Goal: Communication & Community: Ask a question

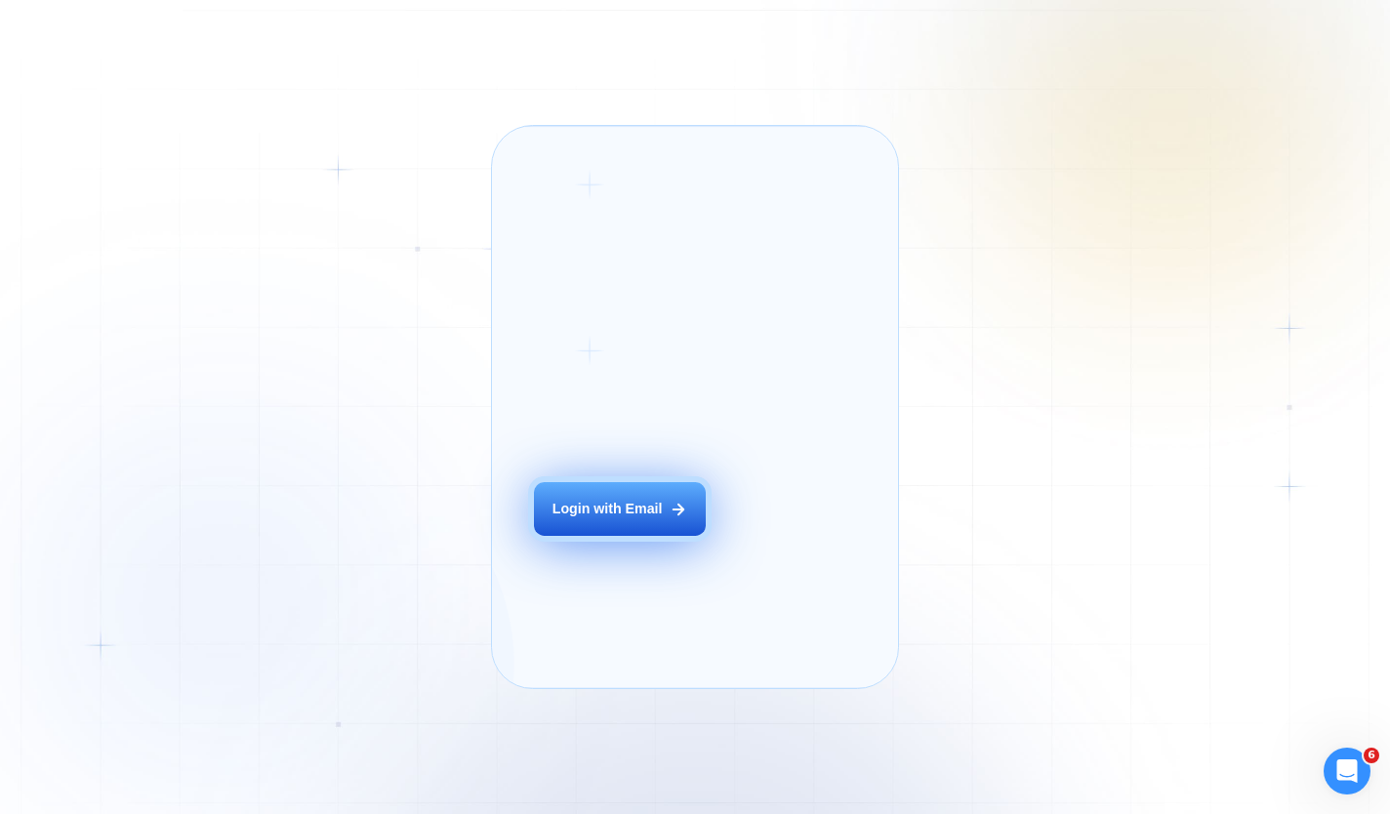
click at [610, 536] on button "Login with Email" at bounding box center [620, 509] width 172 height 54
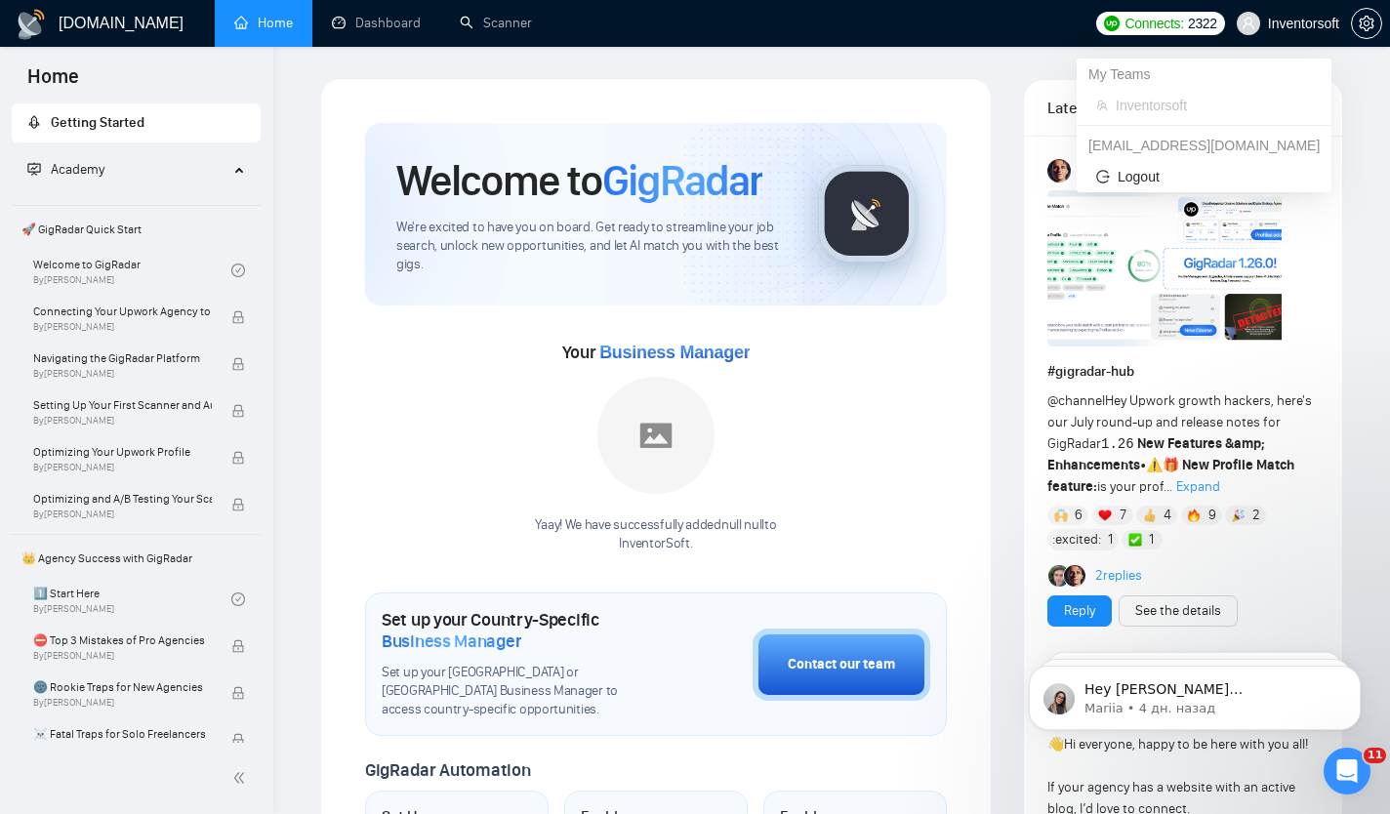
click at [1315, 23] on span "Inventorsoft" at bounding box center [1303, 23] width 71 height 0
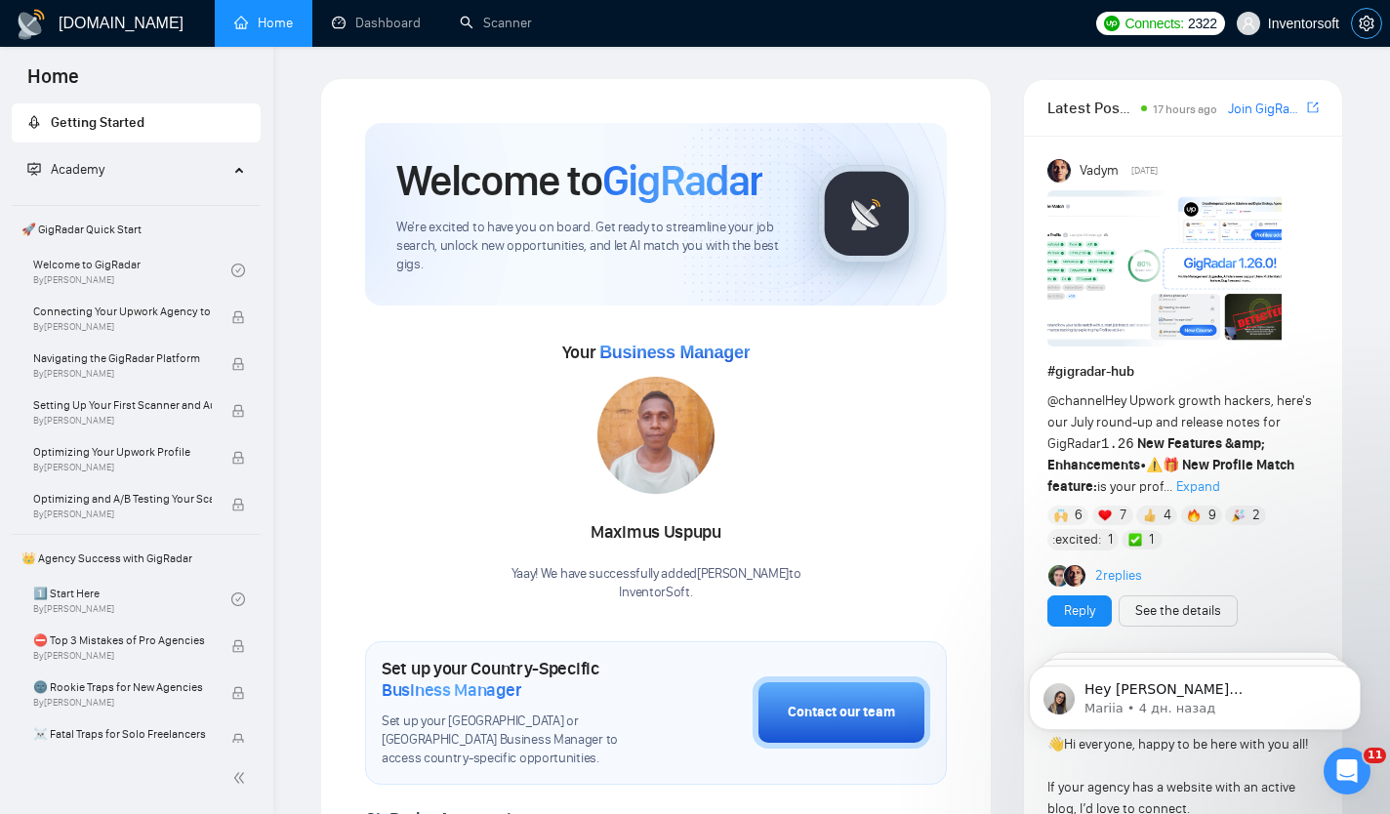
click at [1365, 24] on icon "setting" at bounding box center [1366, 24] width 15 height 16
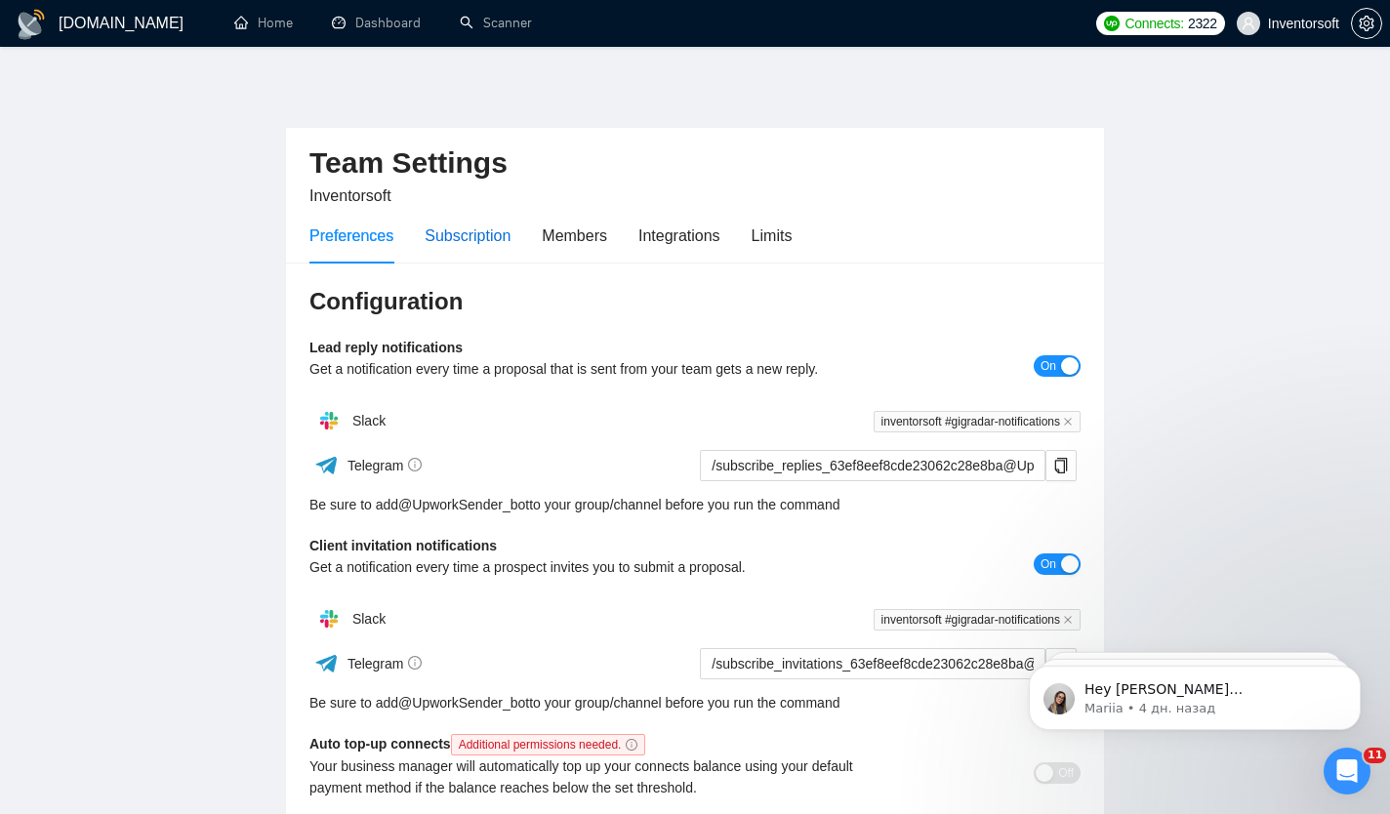
click at [484, 226] on div "Subscription" at bounding box center [468, 236] width 86 height 24
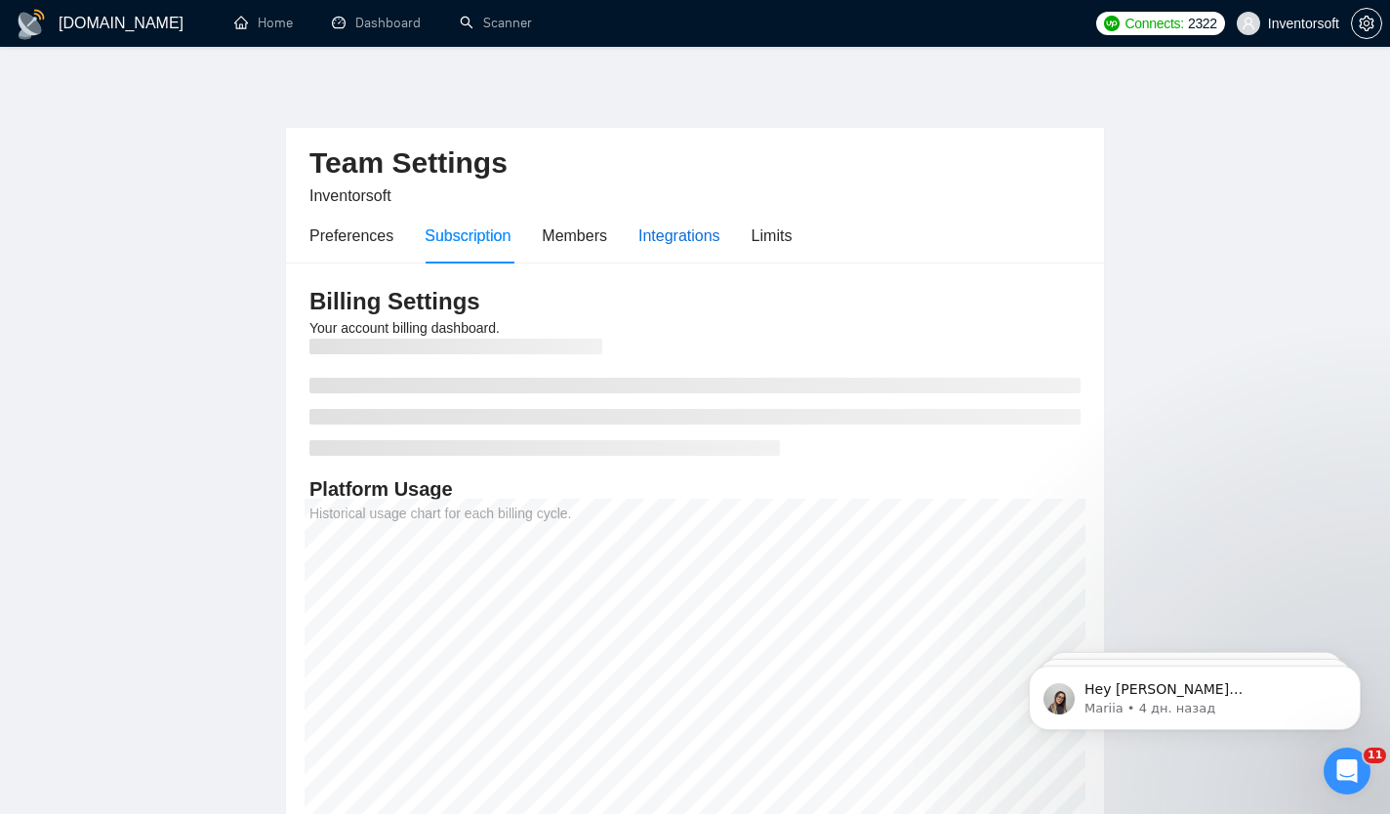
click at [688, 238] on div "Integrations" at bounding box center [680, 236] width 82 height 24
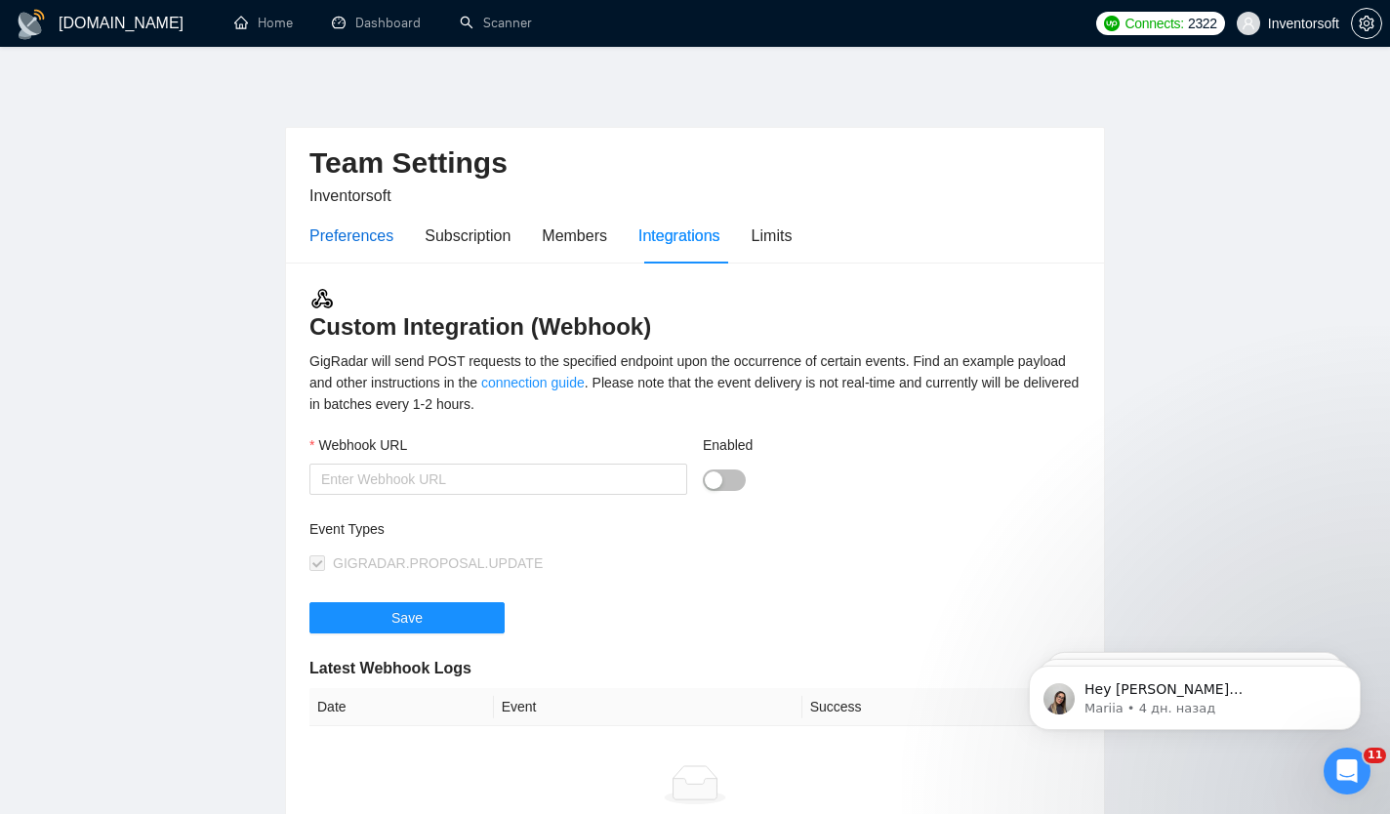
click at [361, 238] on div "Preferences" at bounding box center [352, 236] width 84 height 24
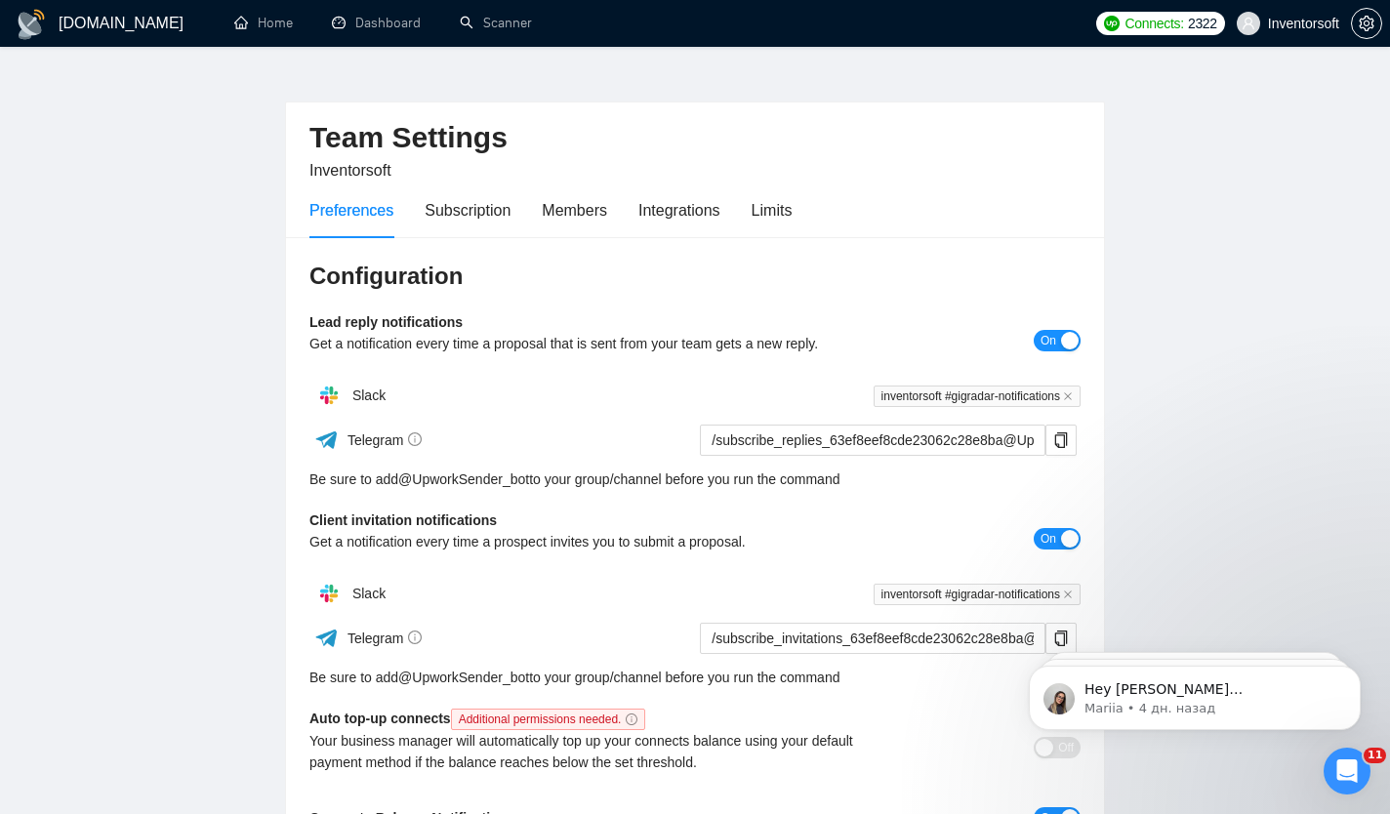
scroll to position [21, 0]
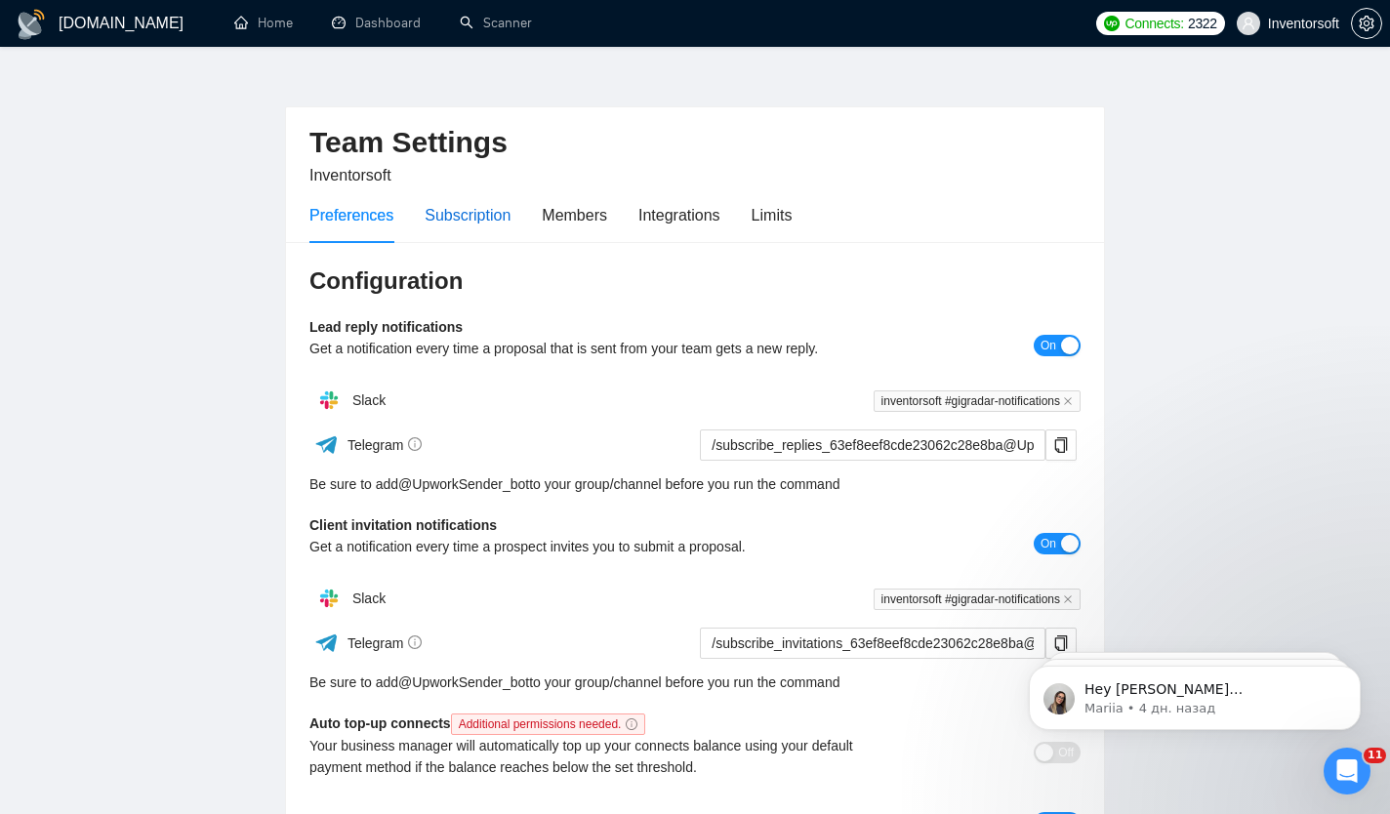
click at [466, 221] on div "Subscription" at bounding box center [468, 215] width 86 height 24
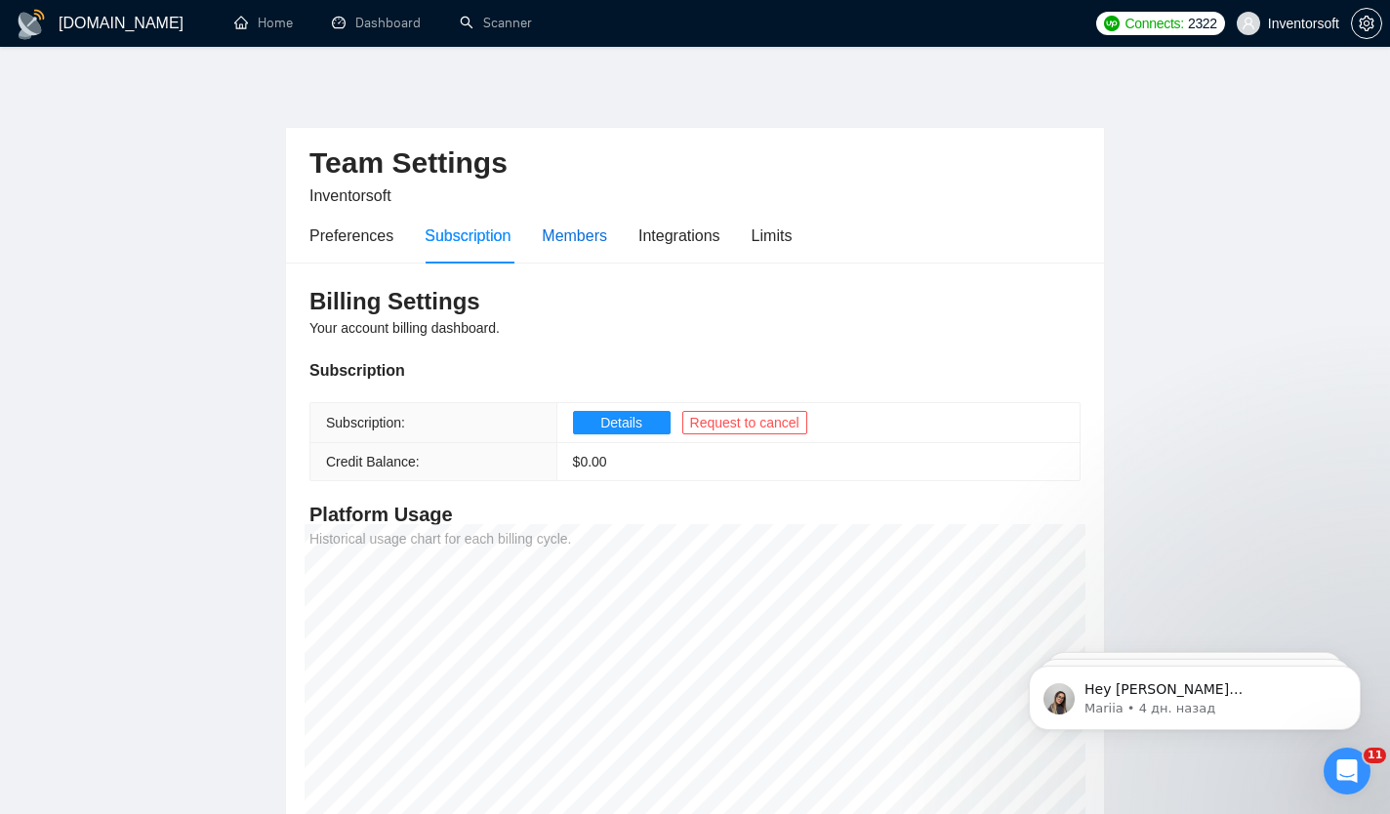
click at [564, 225] on div "Members" at bounding box center [574, 236] width 65 height 24
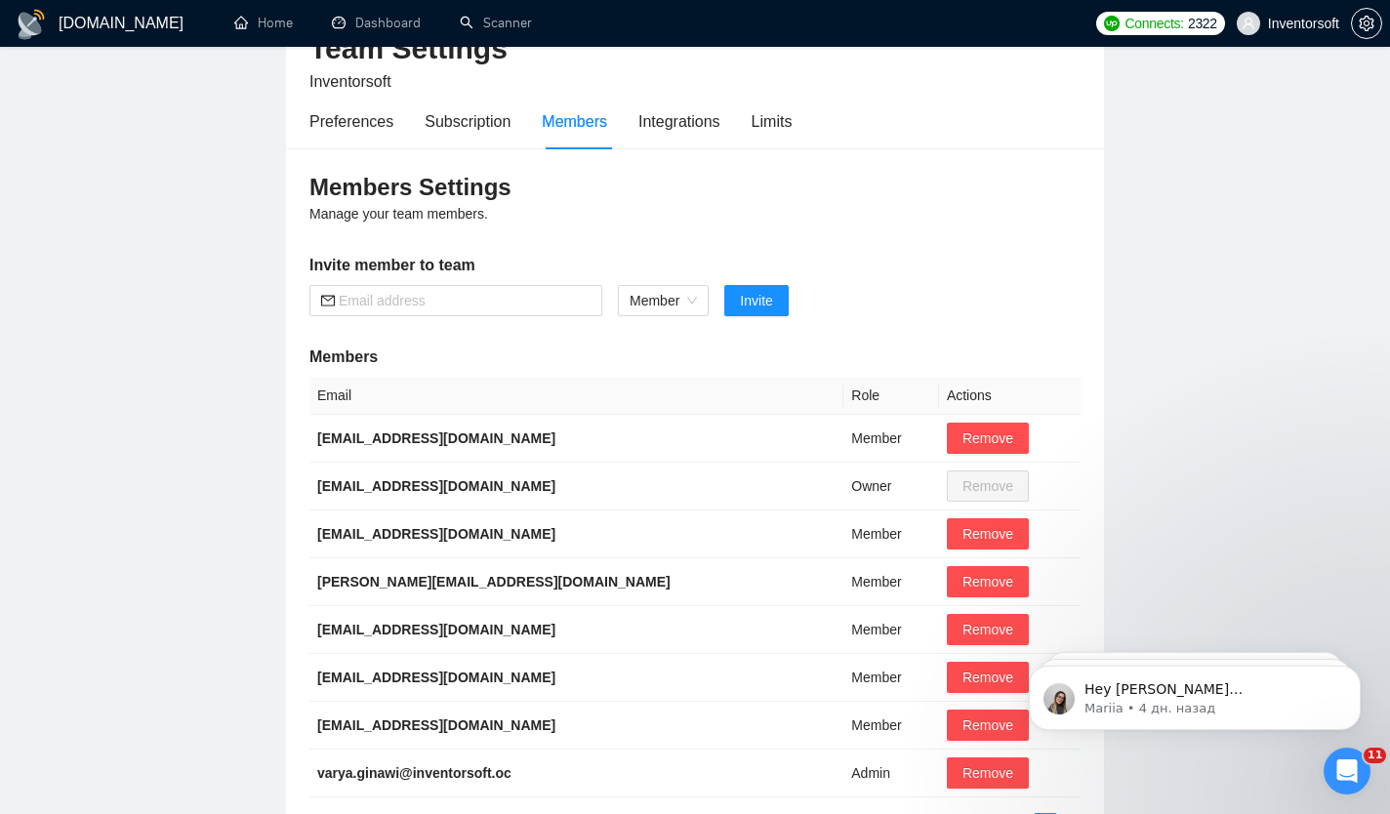
scroll to position [120, 0]
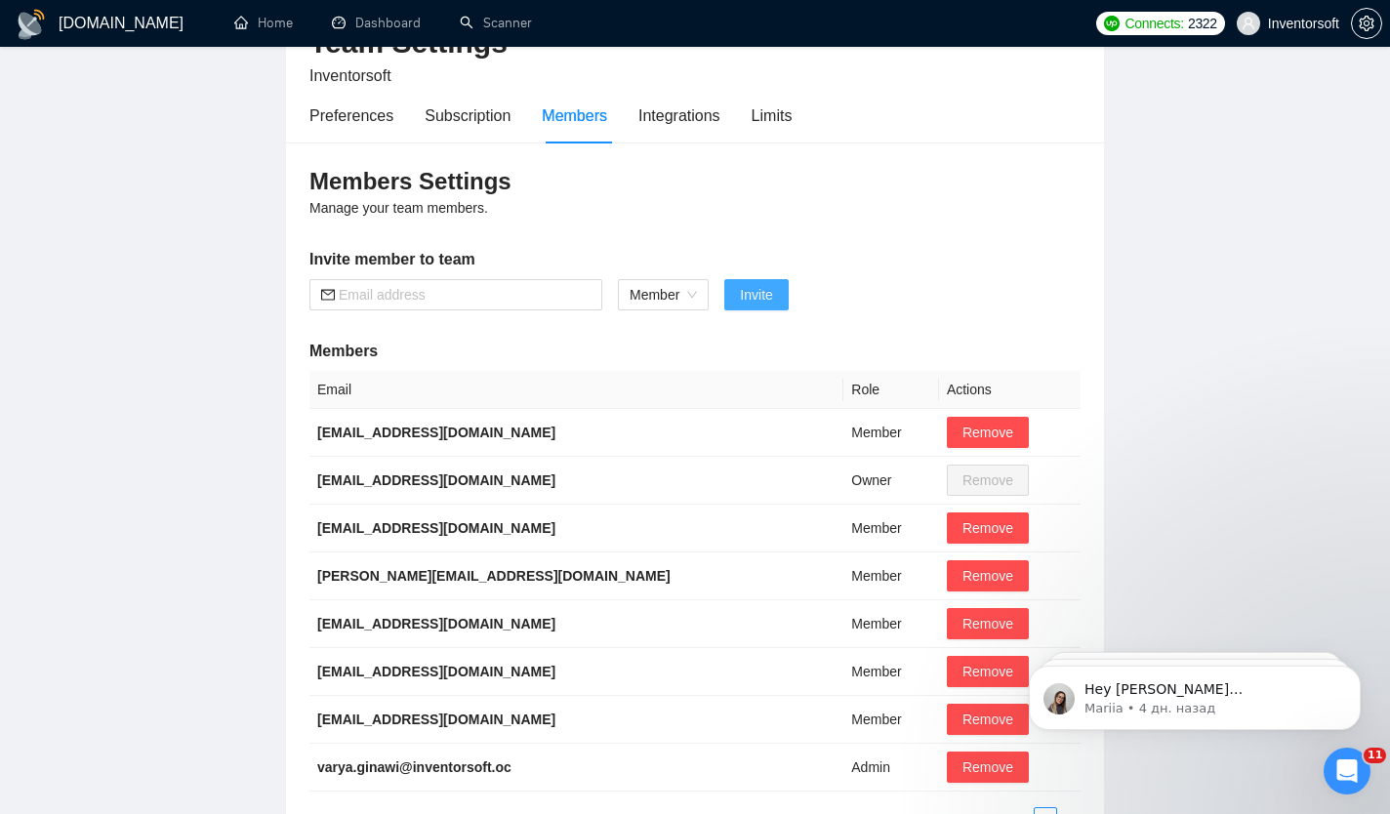
click at [766, 304] on span "Invite" at bounding box center [756, 294] width 32 height 21
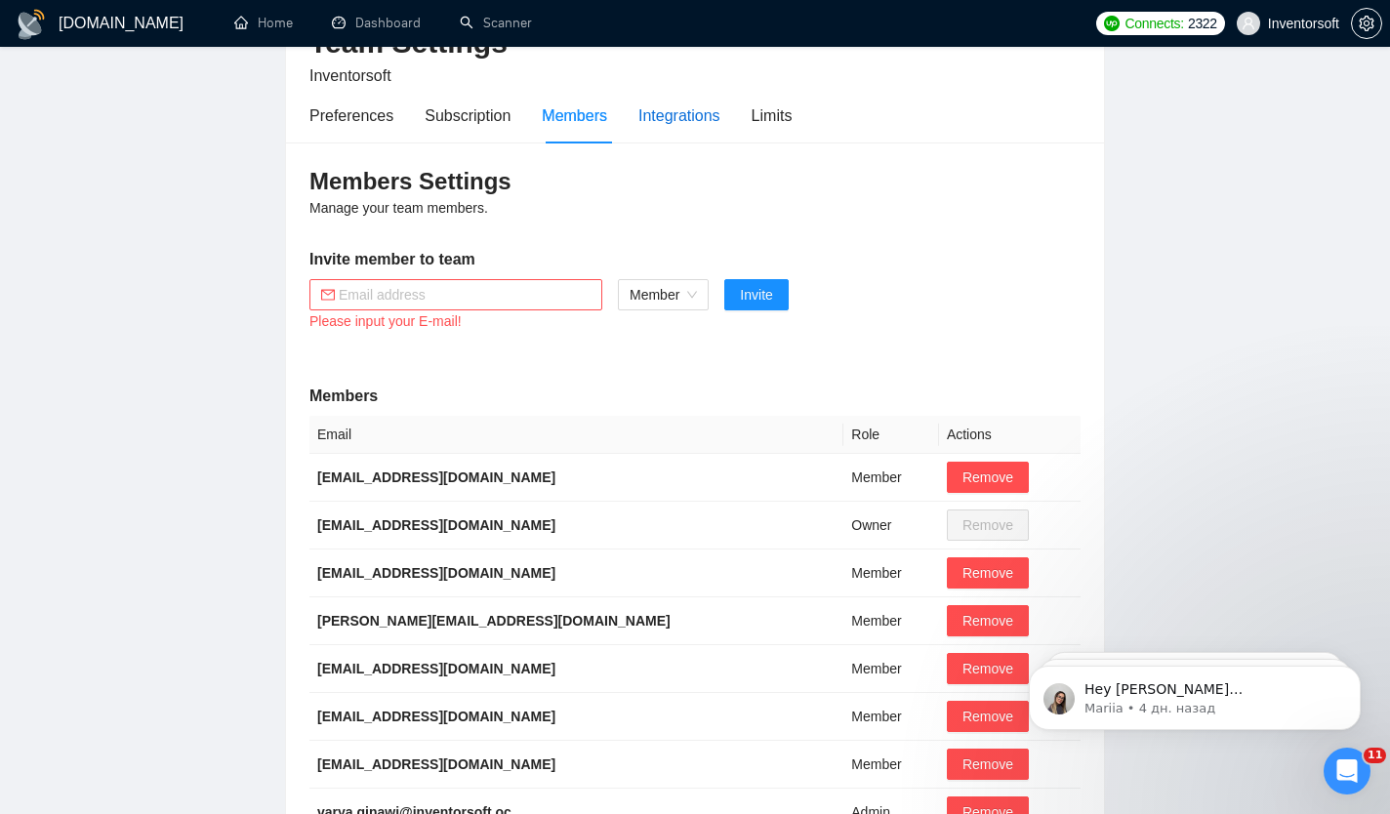
click at [703, 127] on div "Integrations" at bounding box center [680, 116] width 82 height 24
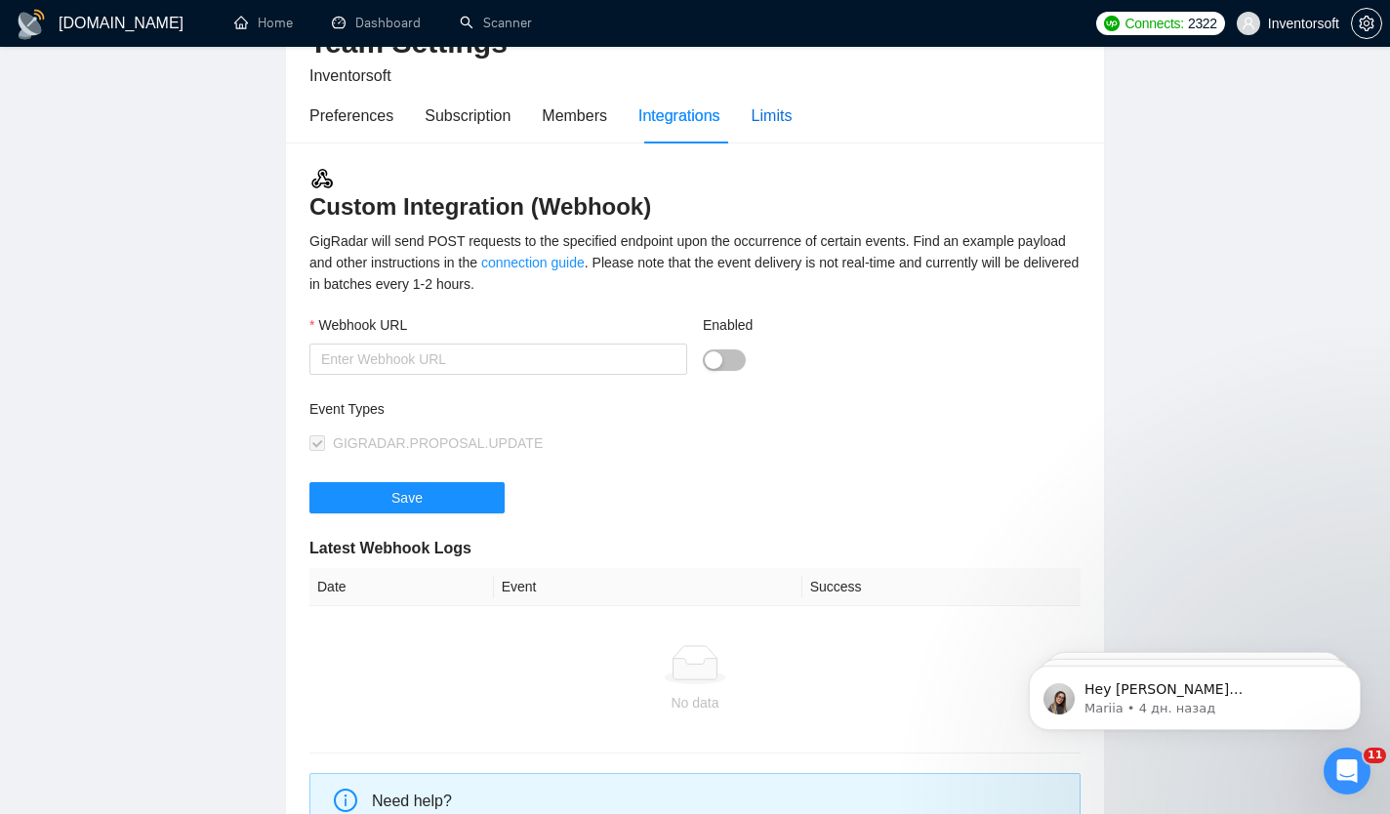
click at [793, 124] on div "Limits" at bounding box center [772, 116] width 41 height 24
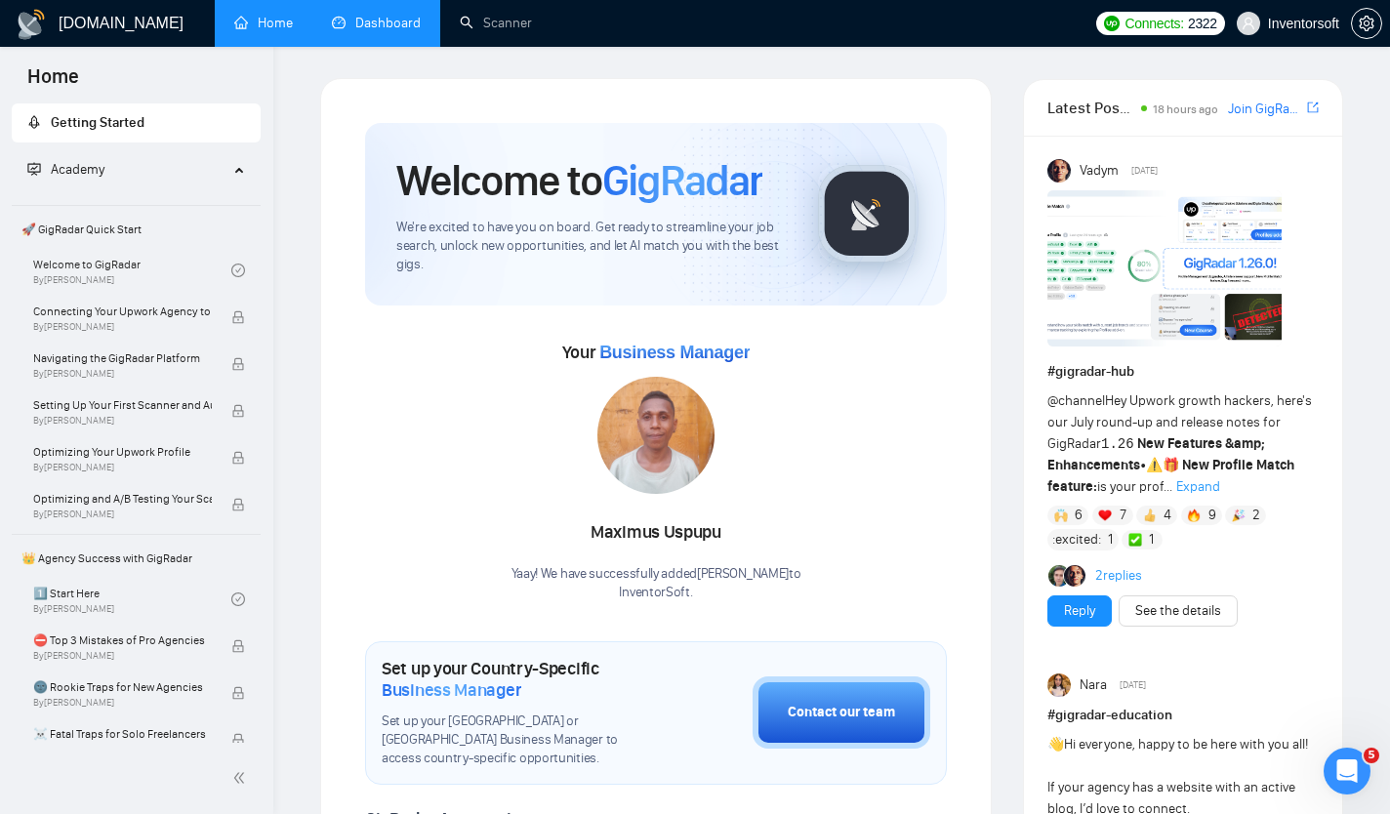
click at [397, 22] on link "Dashboard" at bounding box center [376, 23] width 89 height 17
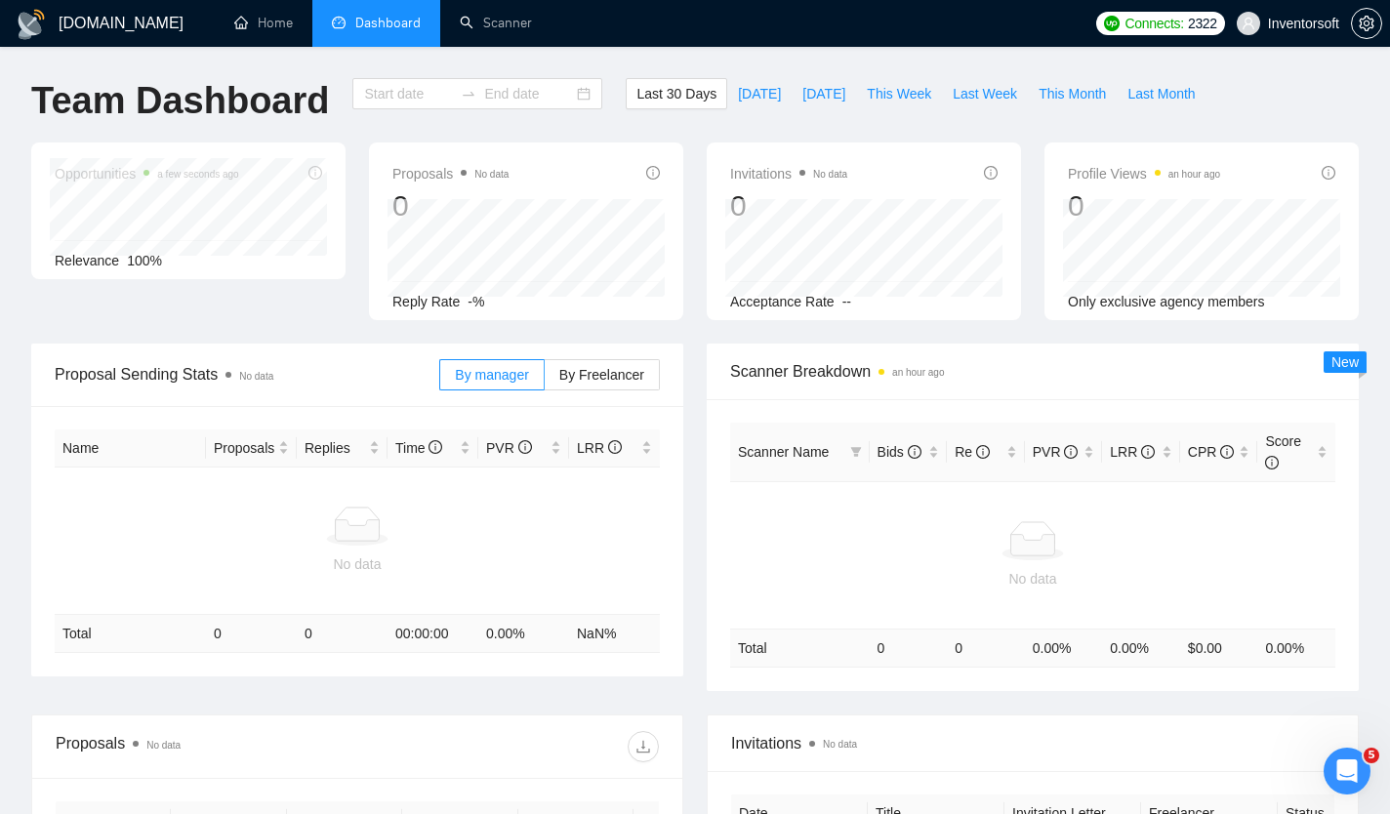
type input "2025-07-23"
type input "2025-08-22"
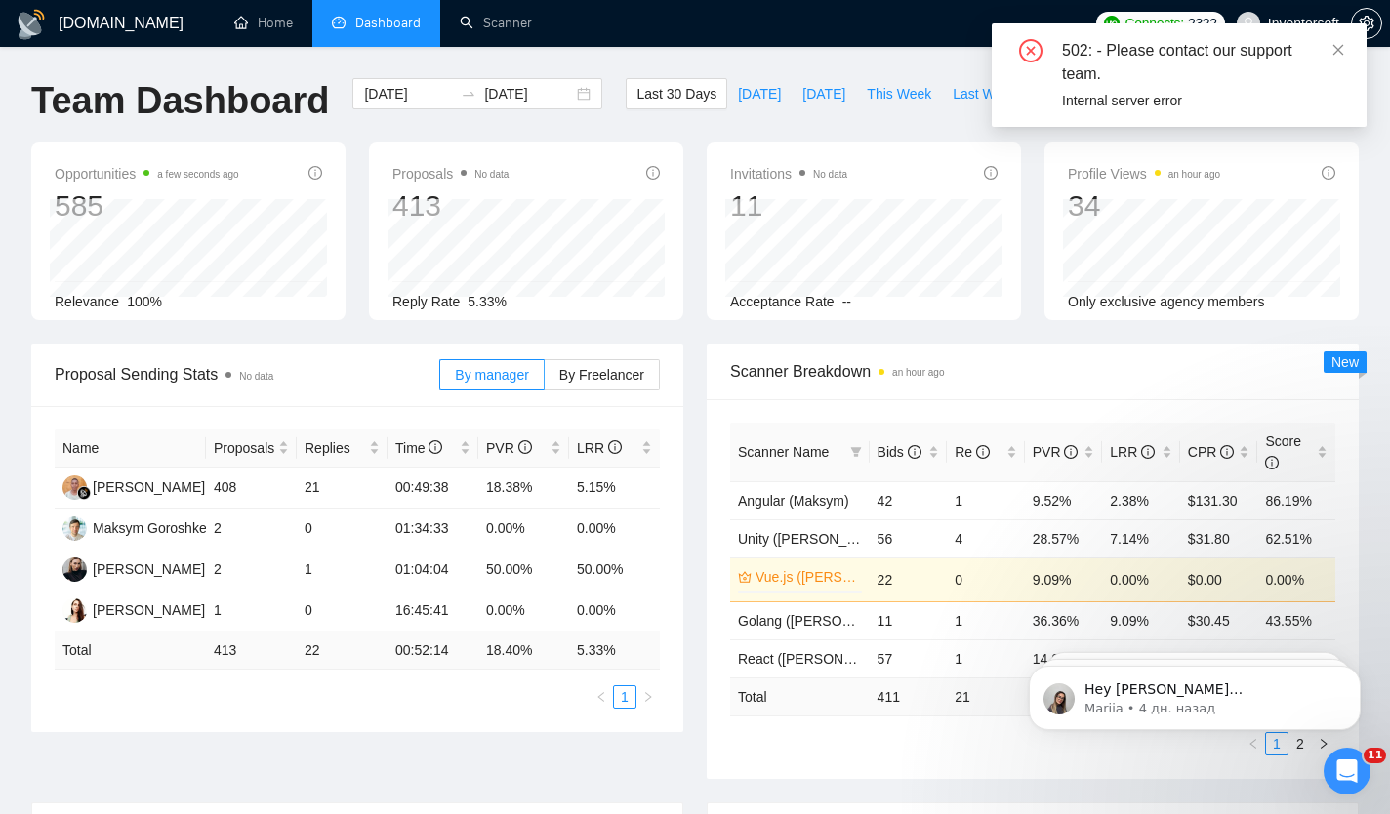
click at [1033, 49] on icon "close-circle" at bounding box center [1030, 50] width 23 height 23
click at [1370, 21] on icon "setting" at bounding box center [1367, 24] width 16 height 16
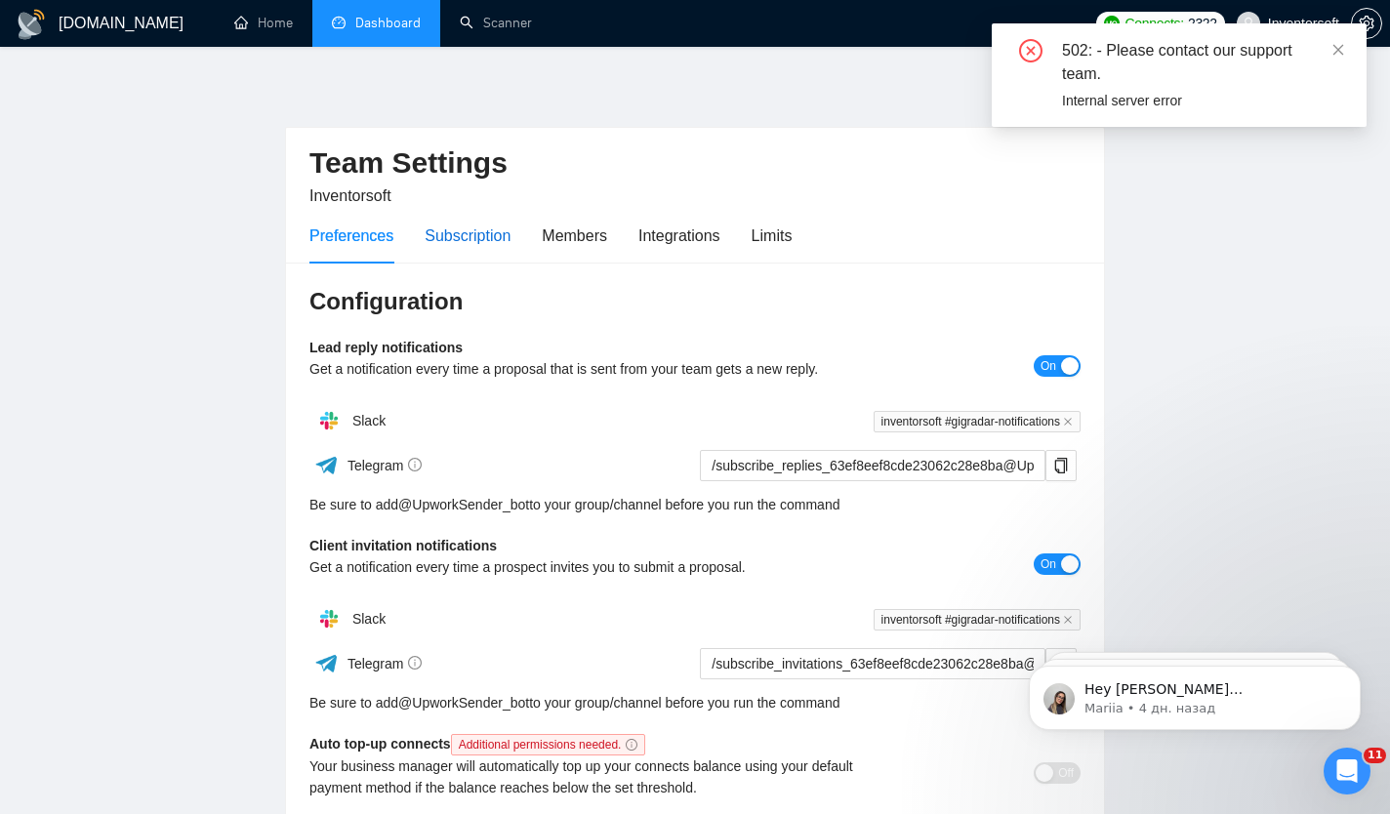
click at [476, 235] on div "Subscription" at bounding box center [468, 236] width 86 height 24
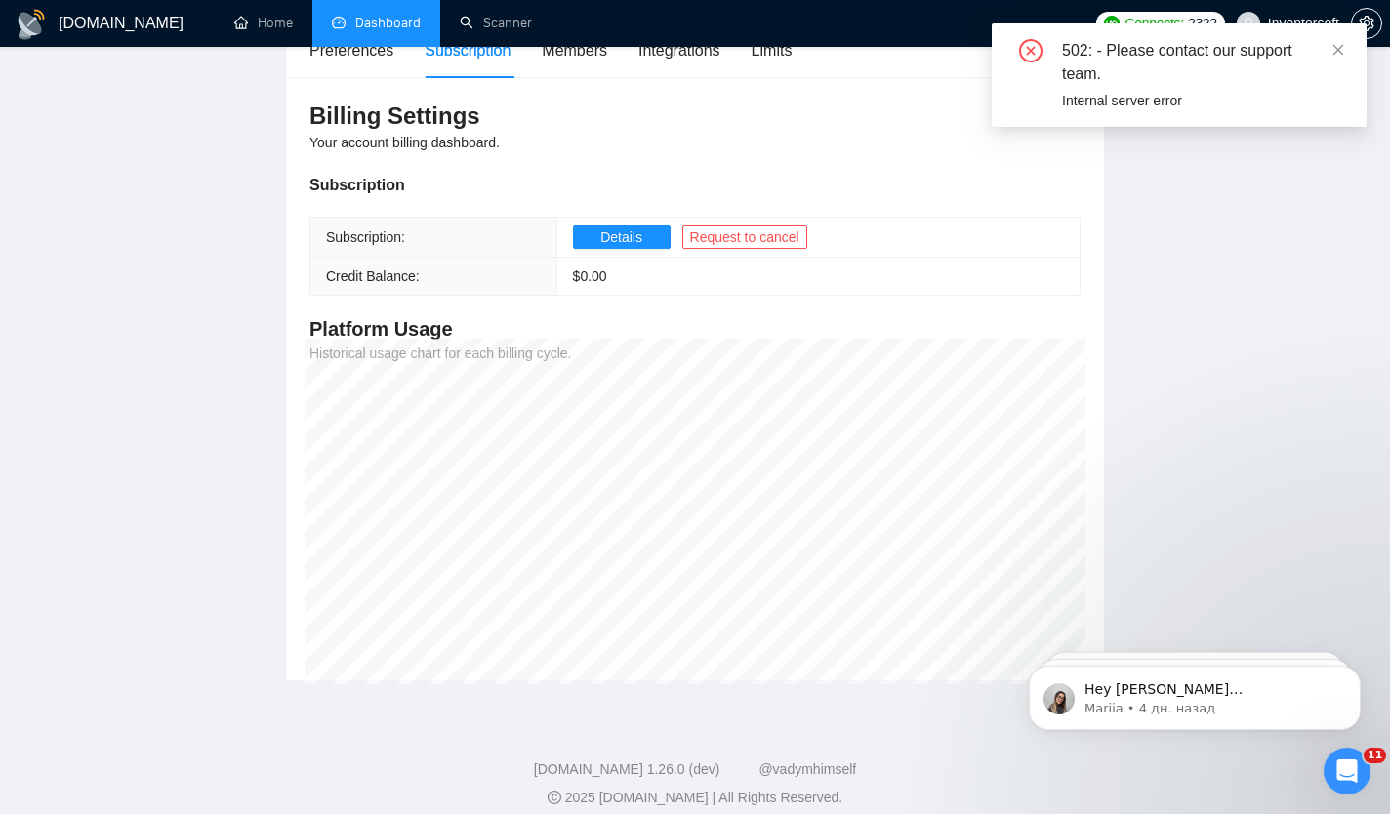
scroll to position [203, 0]
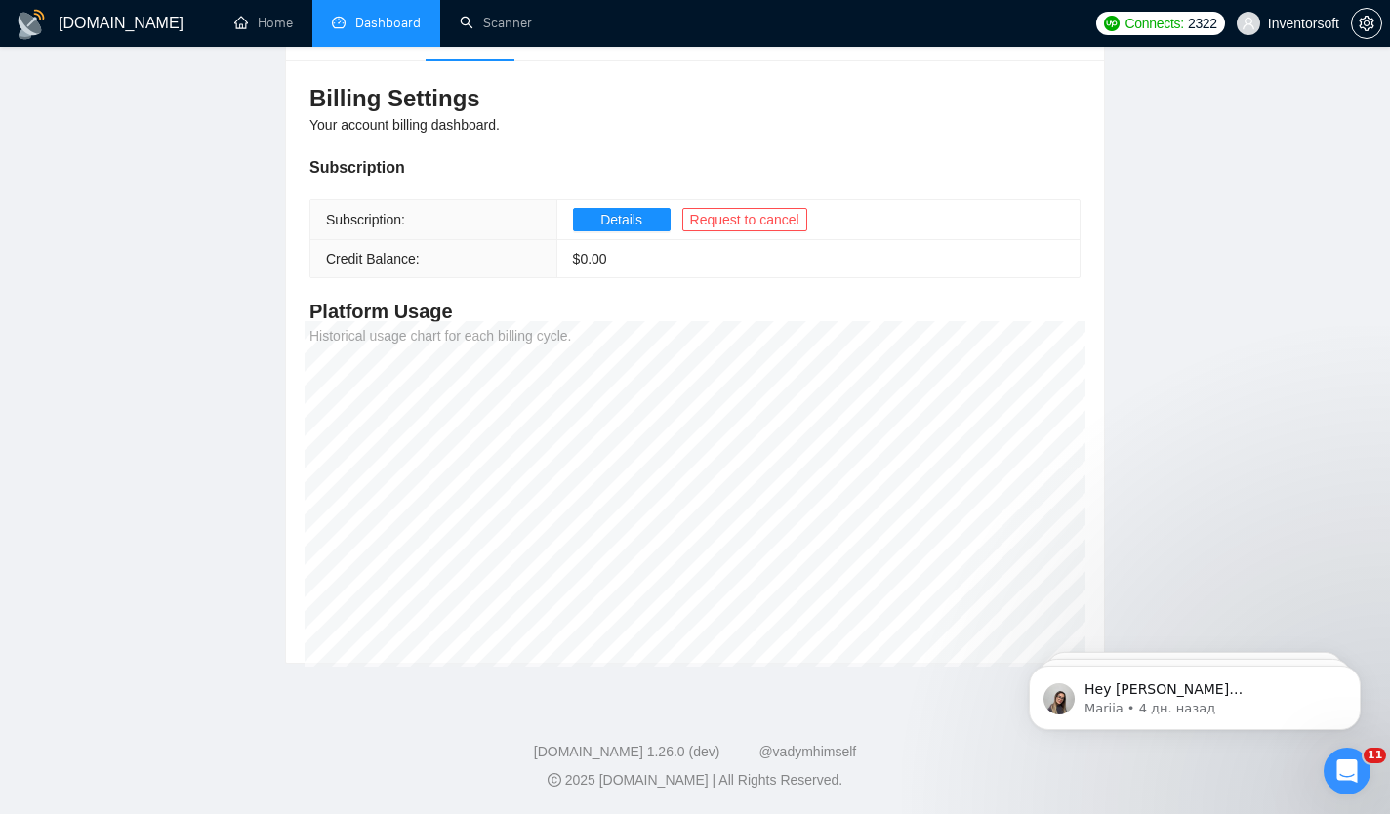
click at [437, 121] on span "Your account billing dashboard." at bounding box center [405, 125] width 190 height 16
click at [434, 126] on span "Your account billing dashboard." at bounding box center [405, 125] width 190 height 16
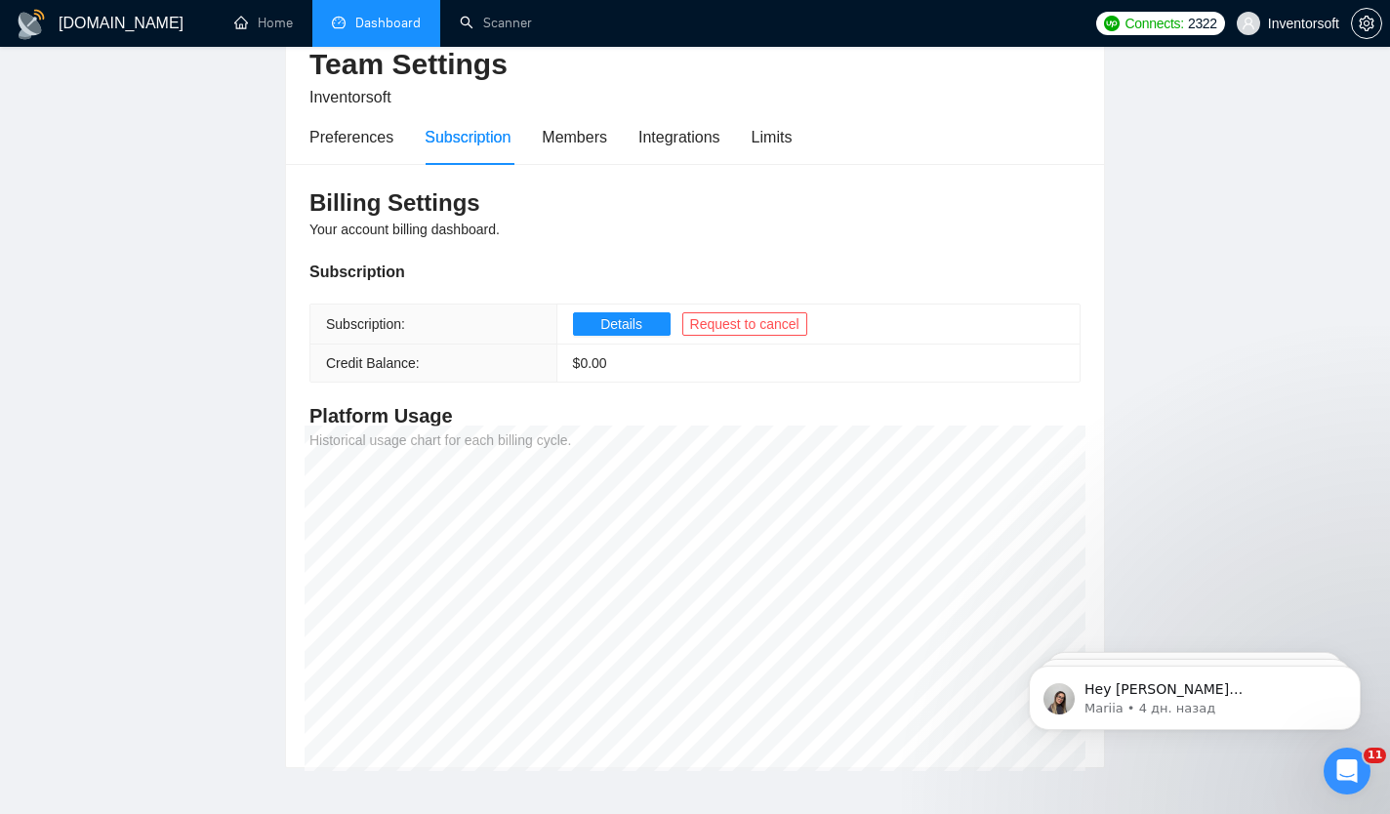
scroll to position [81, 0]
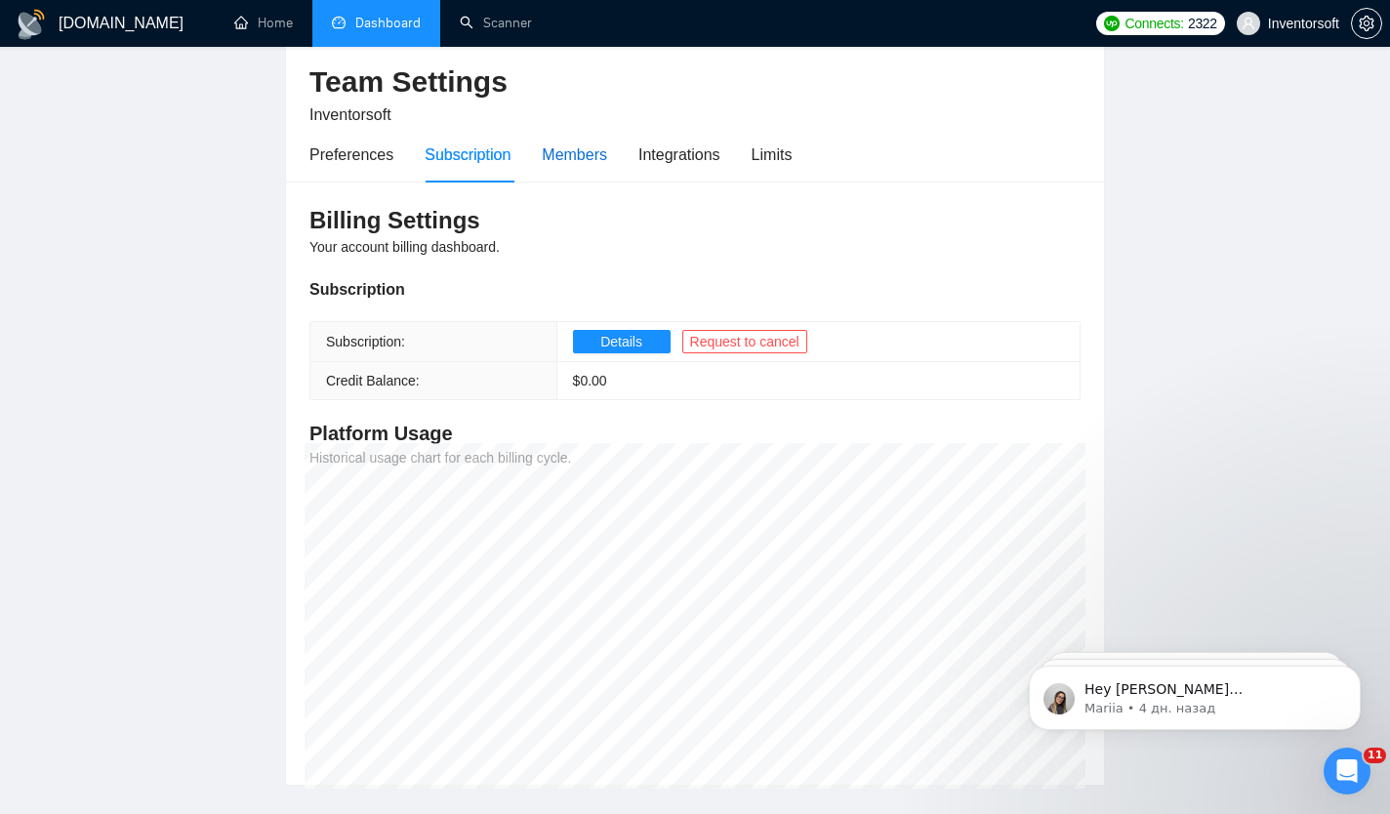
click at [594, 162] on div "Members" at bounding box center [574, 155] width 65 height 24
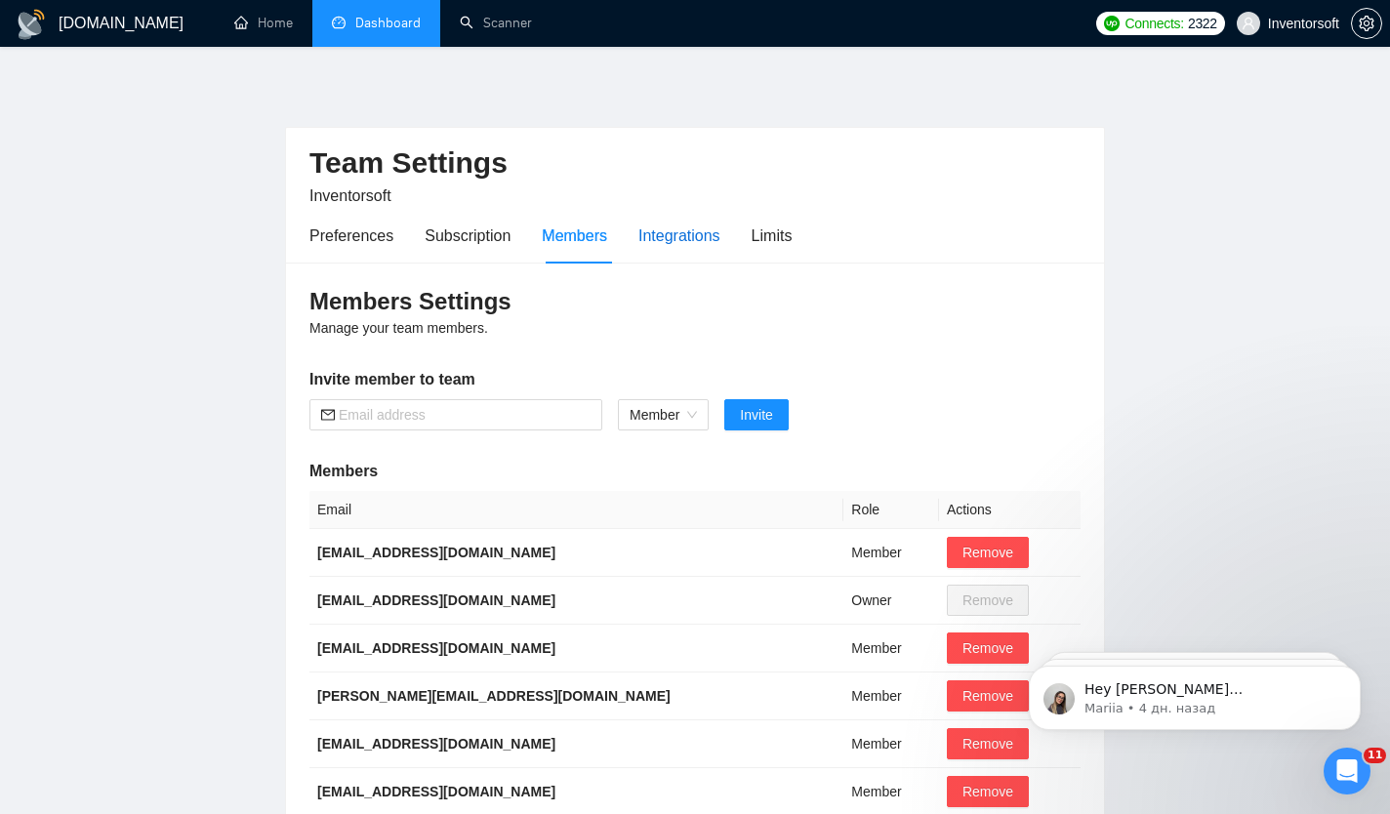
click at [680, 246] on div "Integrations" at bounding box center [680, 236] width 82 height 24
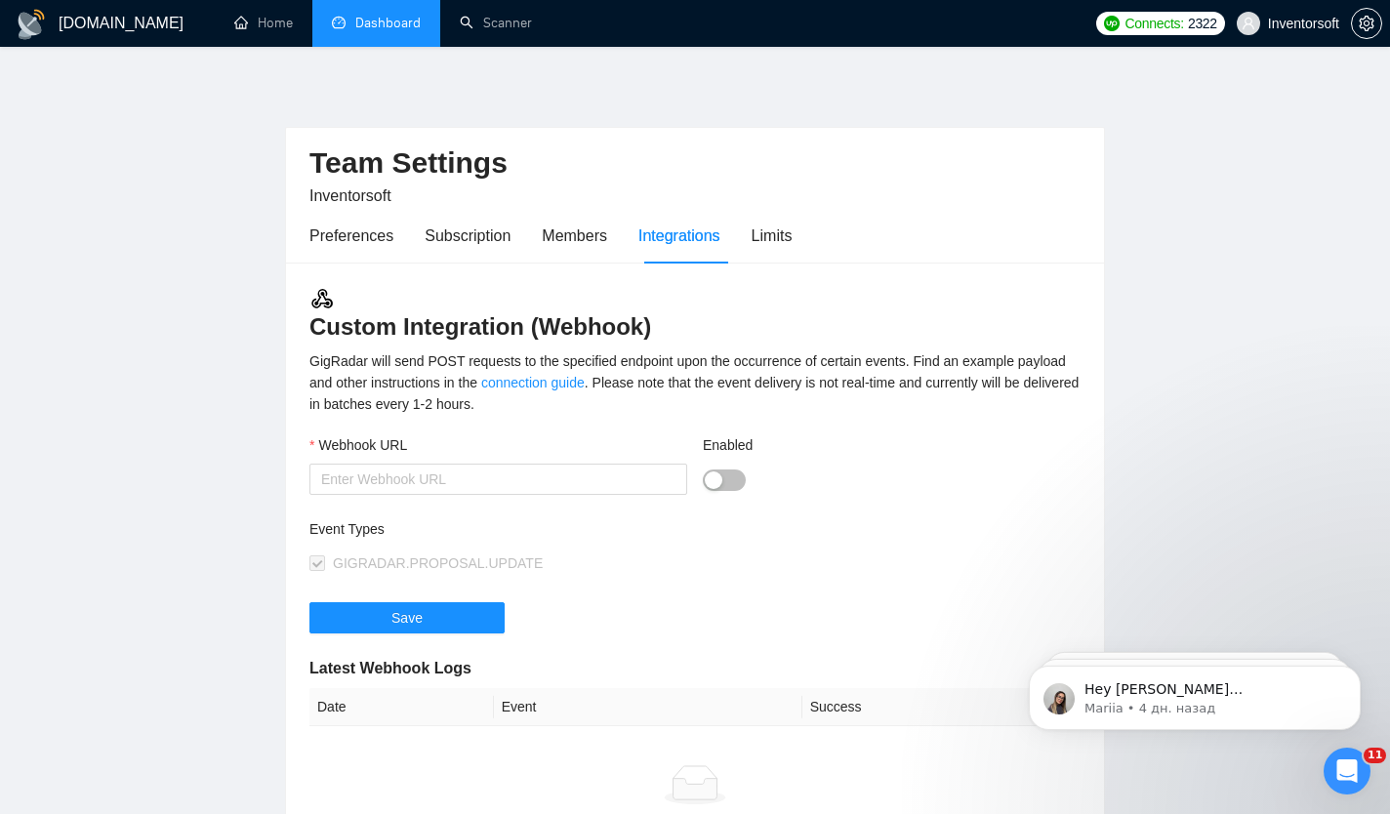
click at [812, 225] on div "Preferences Subscription Members Integrations Limits" at bounding box center [695, 236] width 771 height 56
click at [806, 225] on div "Preferences Subscription Members Integrations Limits" at bounding box center [695, 236] width 771 height 56
click at [771, 249] on div "Limits" at bounding box center [772, 236] width 41 height 56
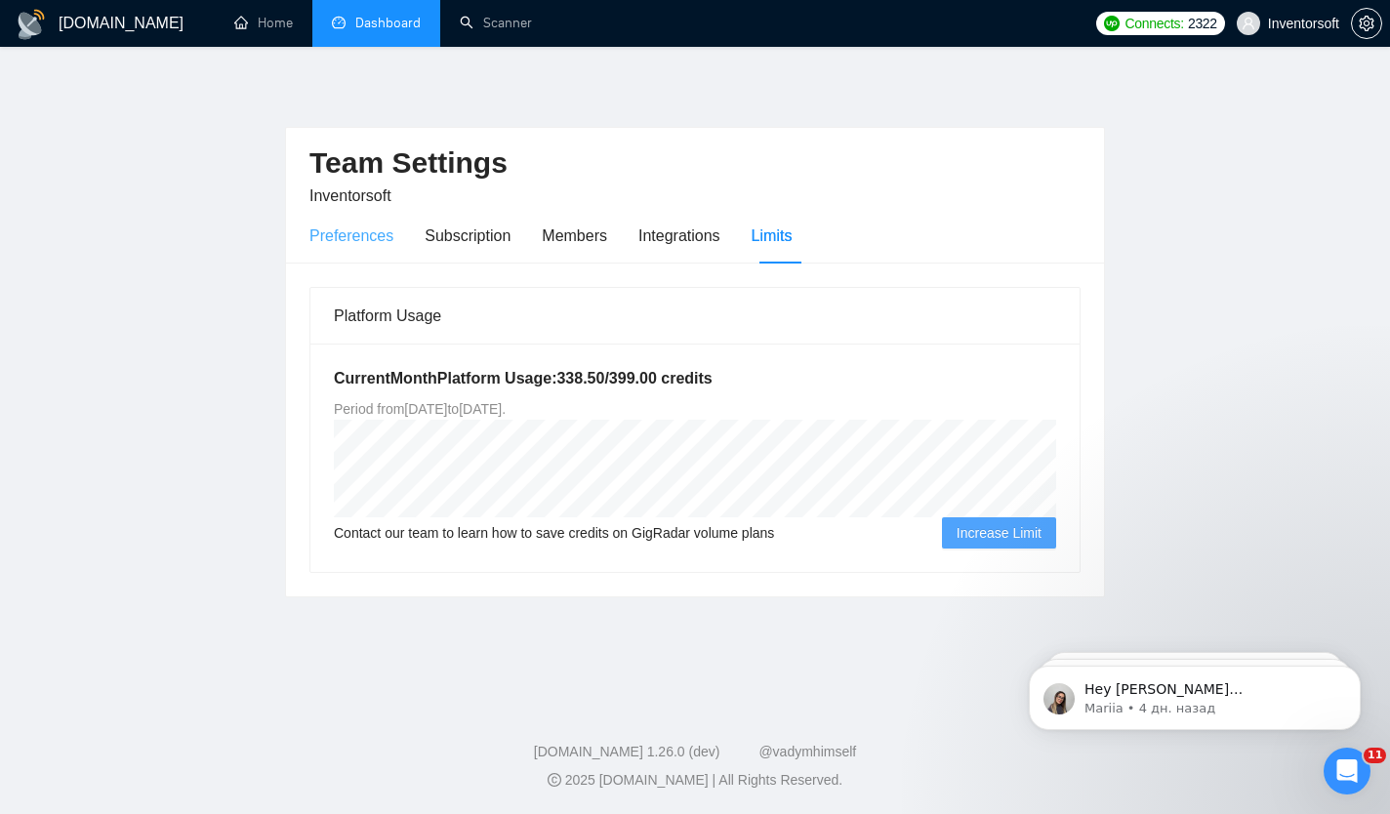
click at [365, 247] on div "Preferences" at bounding box center [352, 236] width 84 height 56
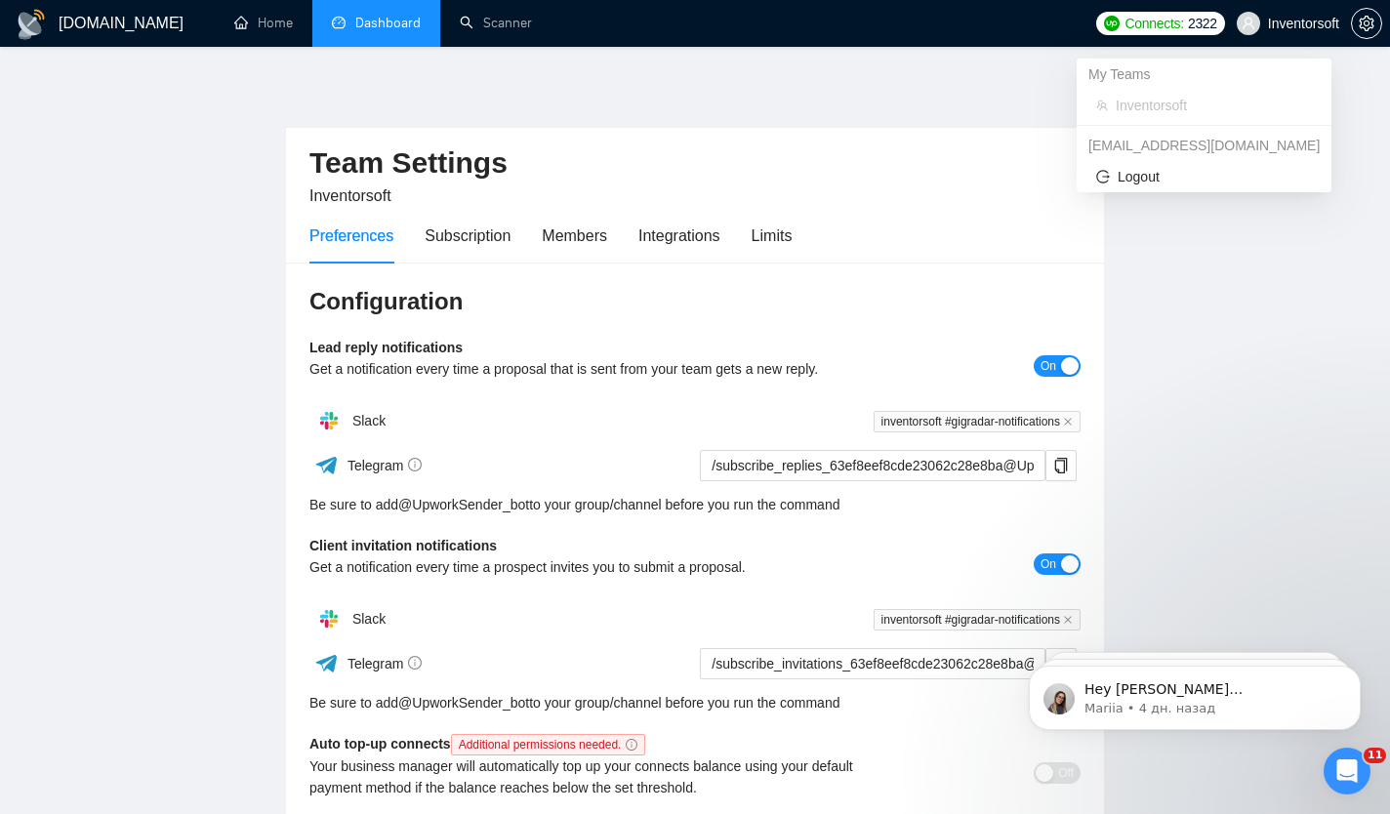
click at [1309, 23] on span "Inventorsoft" at bounding box center [1303, 23] width 71 height 0
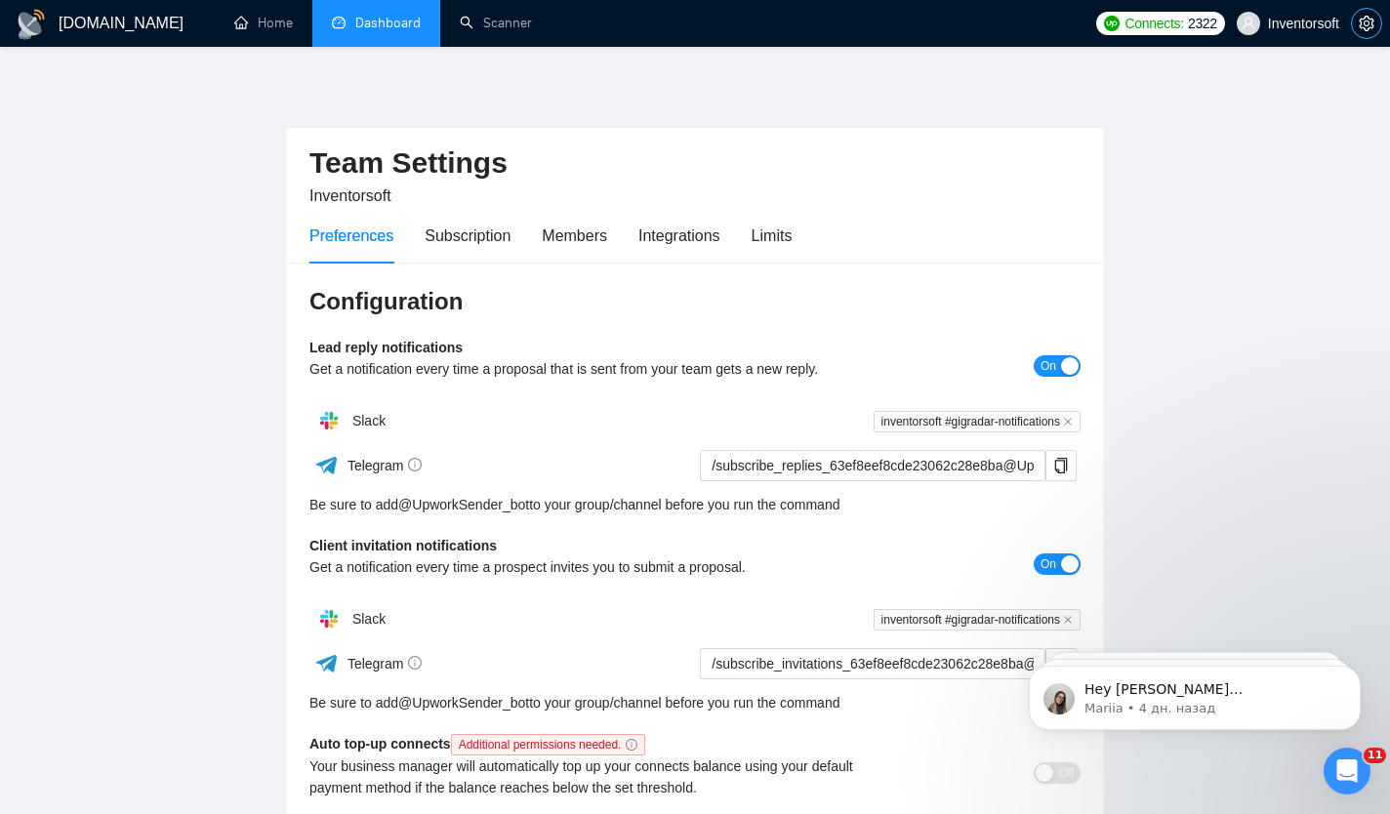
click at [1368, 21] on icon "setting" at bounding box center [1366, 24] width 15 height 16
click at [1361, 26] on icon "setting" at bounding box center [1367, 24] width 16 height 16
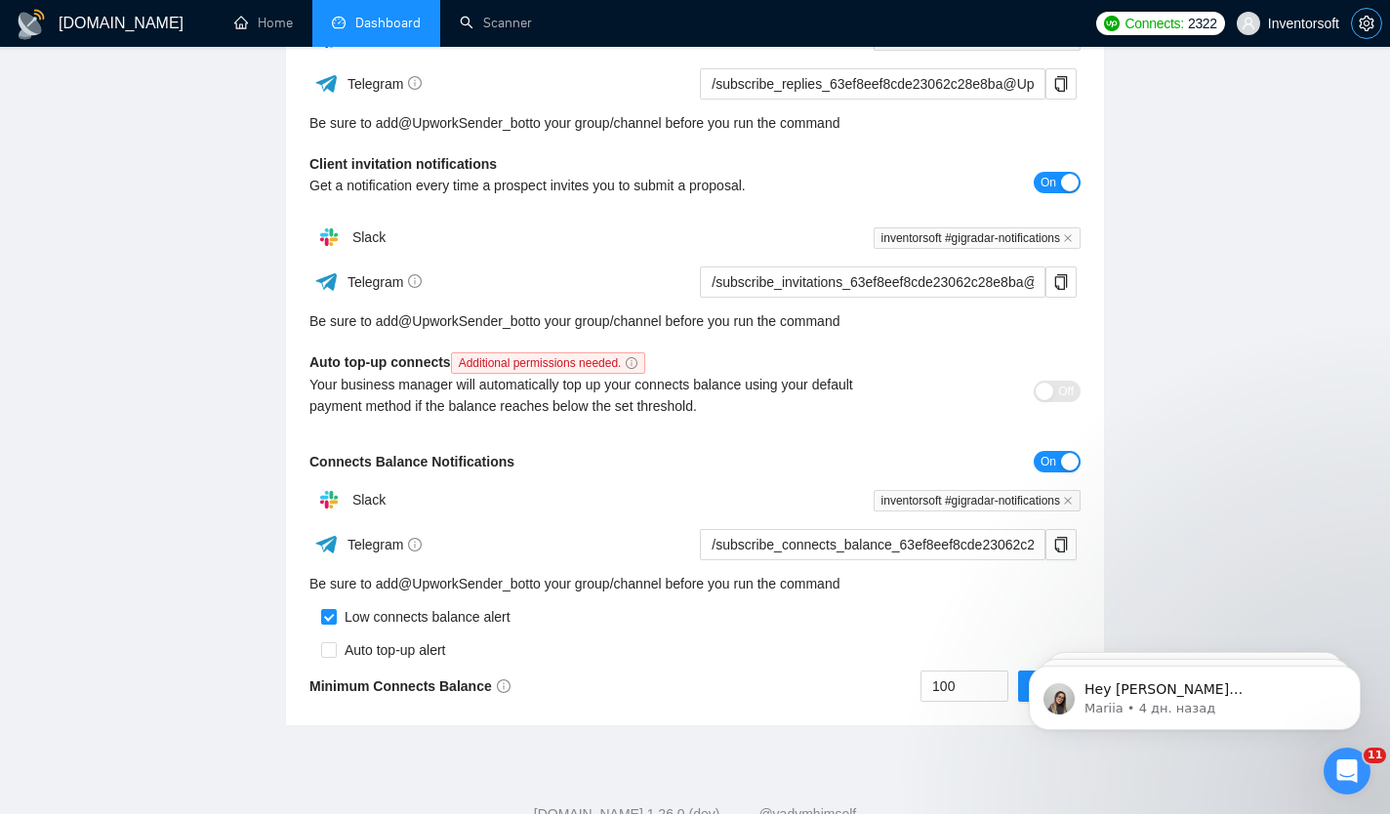
scroll to position [444, 0]
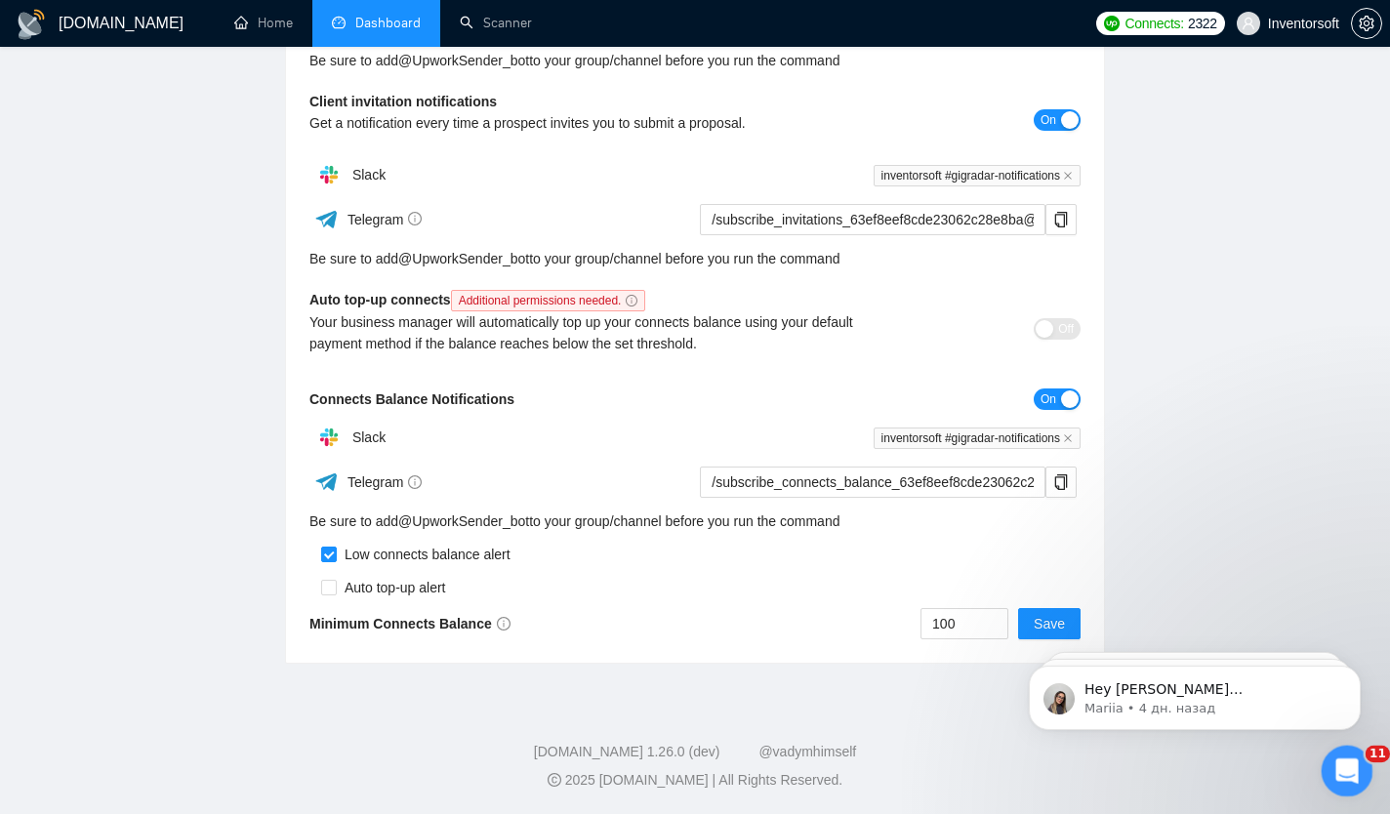
click at [1338, 745] on div "Открыть службу сообщений Intercom" at bounding box center [1344, 768] width 64 height 64
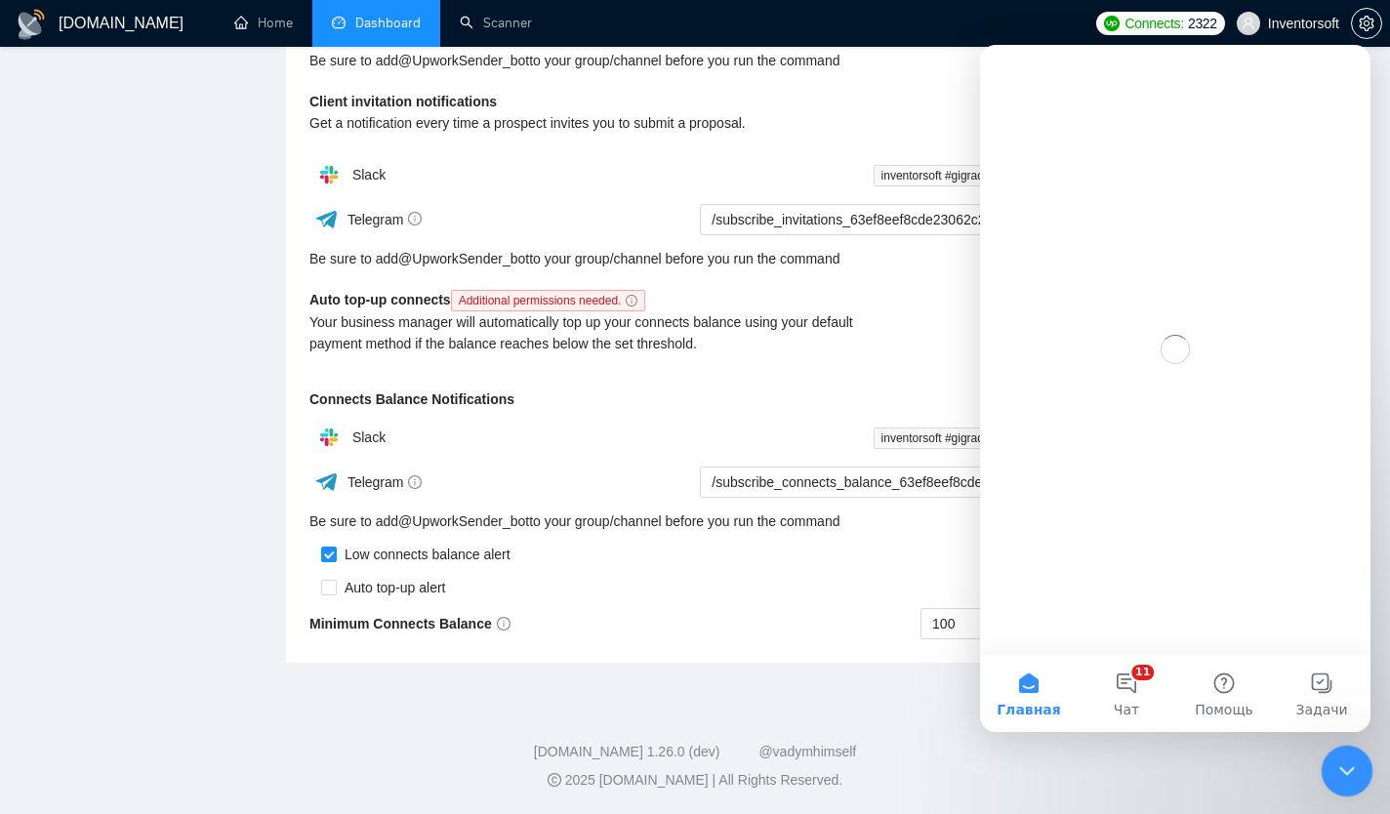
scroll to position [0, 0]
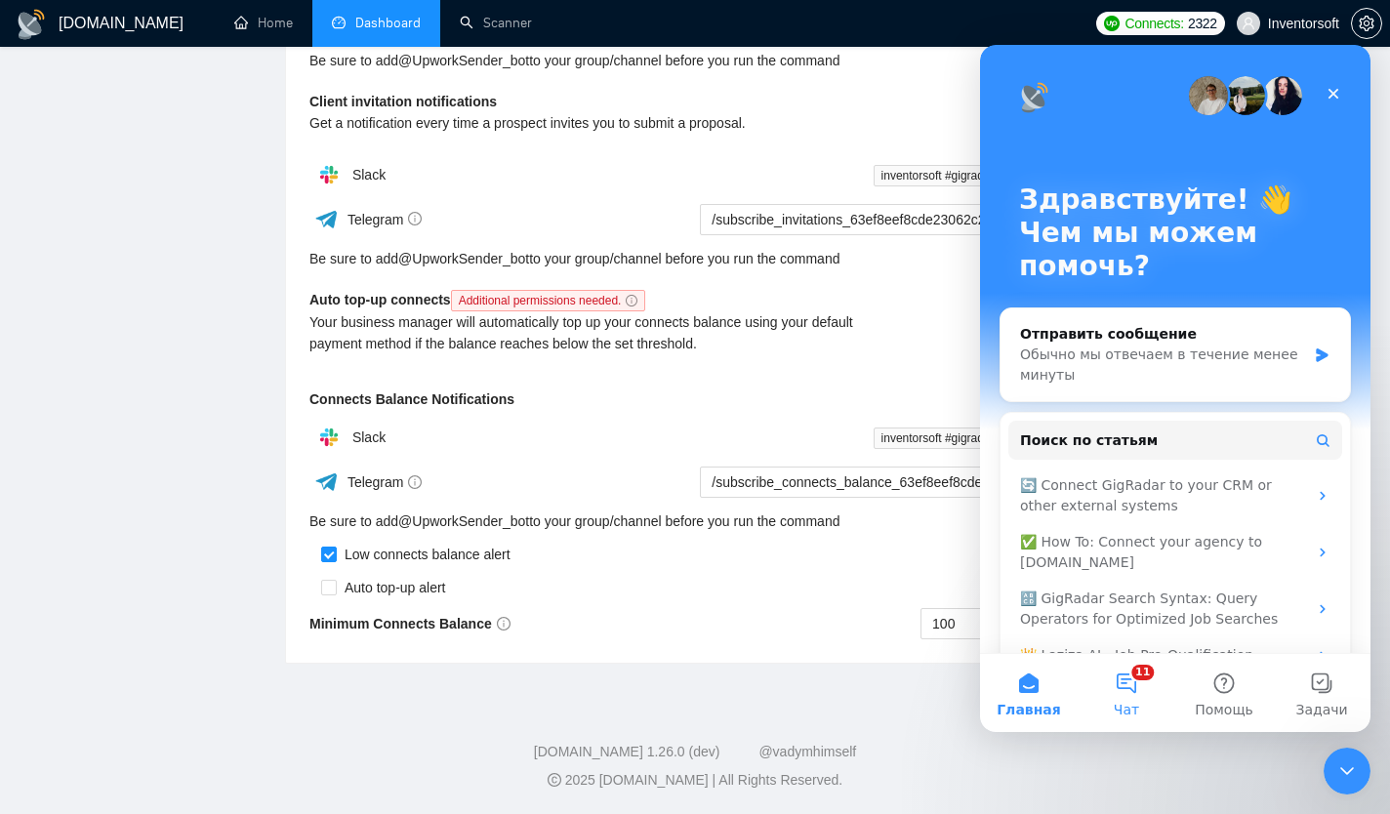
click at [1133, 684] on button "11 Чат" at bounding box center [1127, 693] width 98 height 78
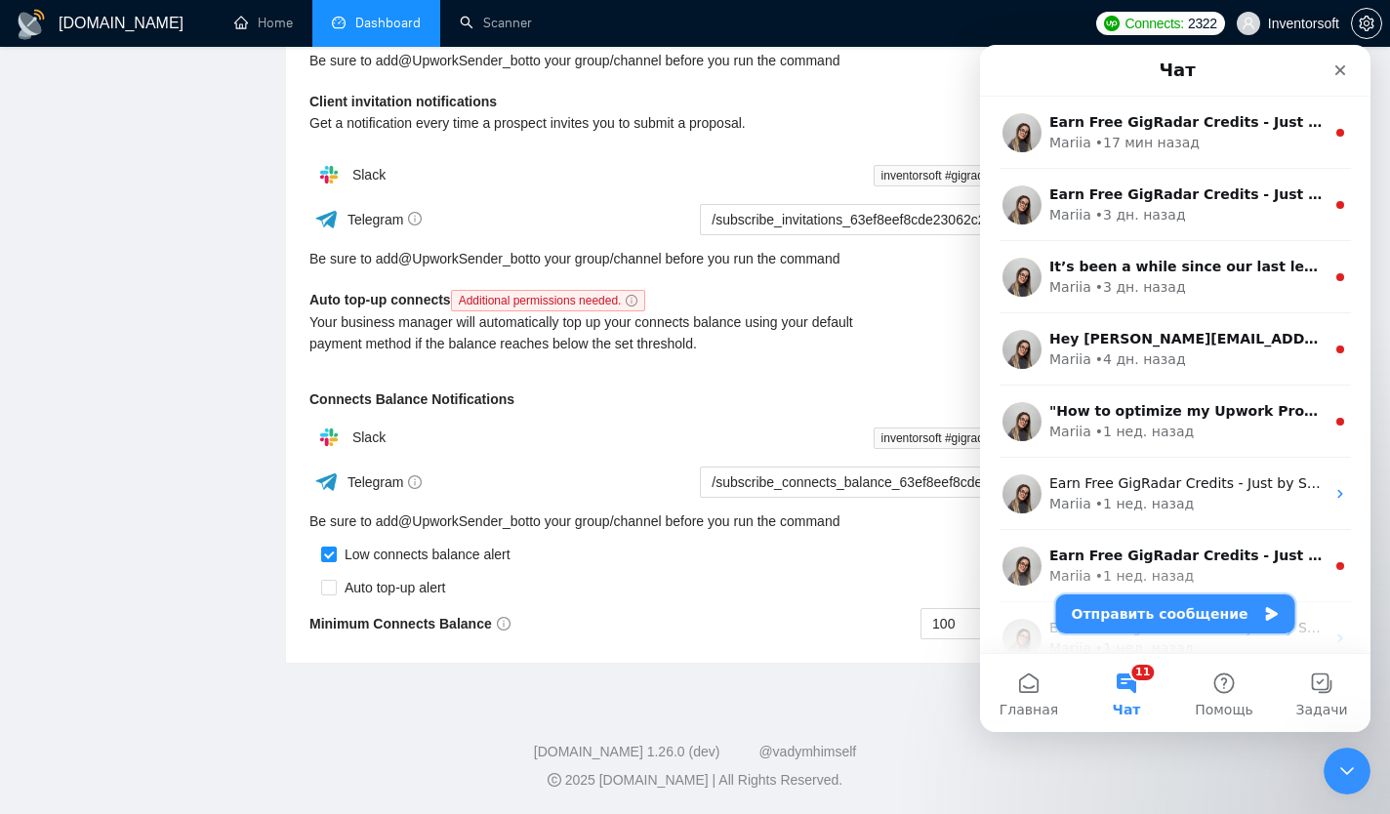
click at [1163, 616] on button "Отправить сообщение" at bounding box center [1176, 614] width 239 height 39
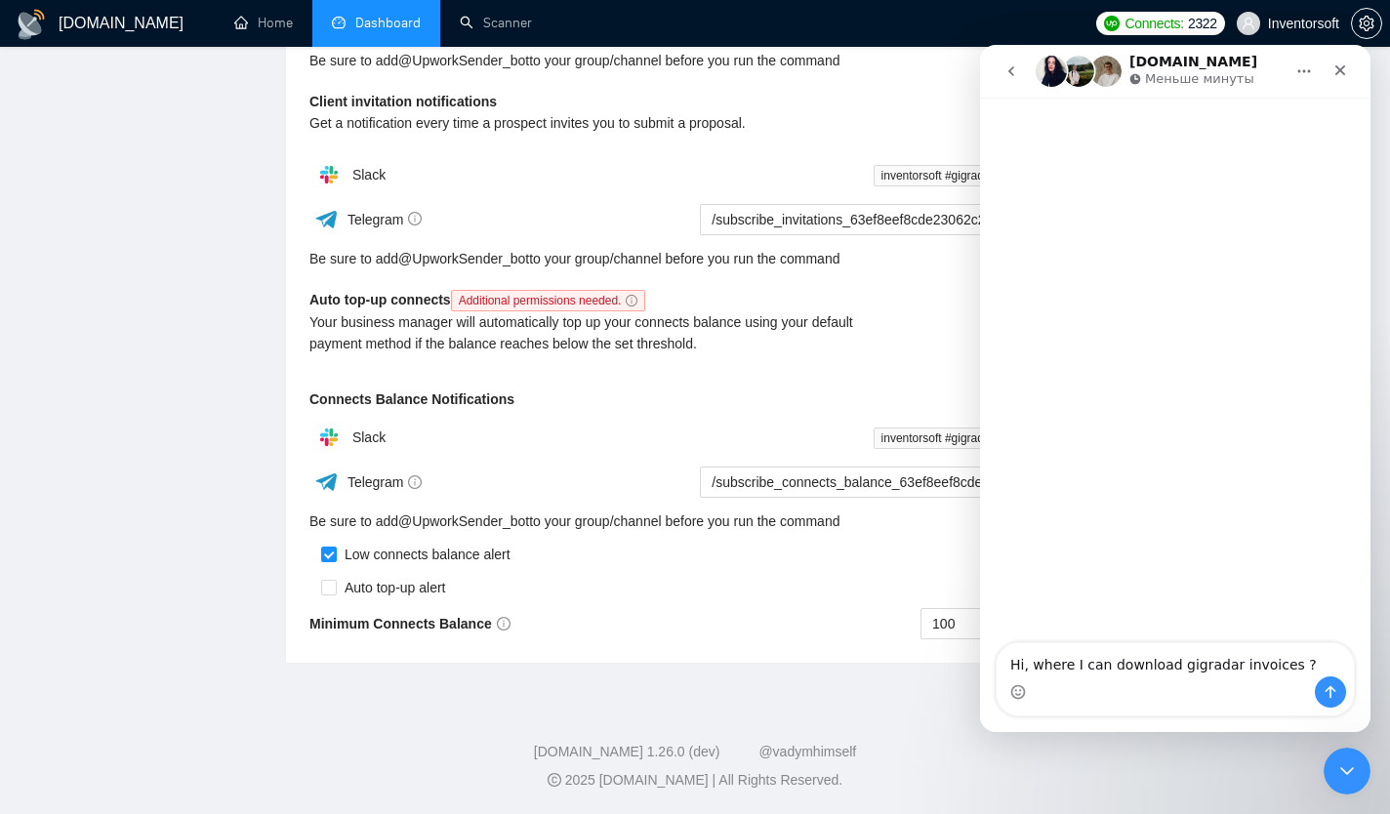
type textarea "Hi, where I can download gigradar invoices ?"
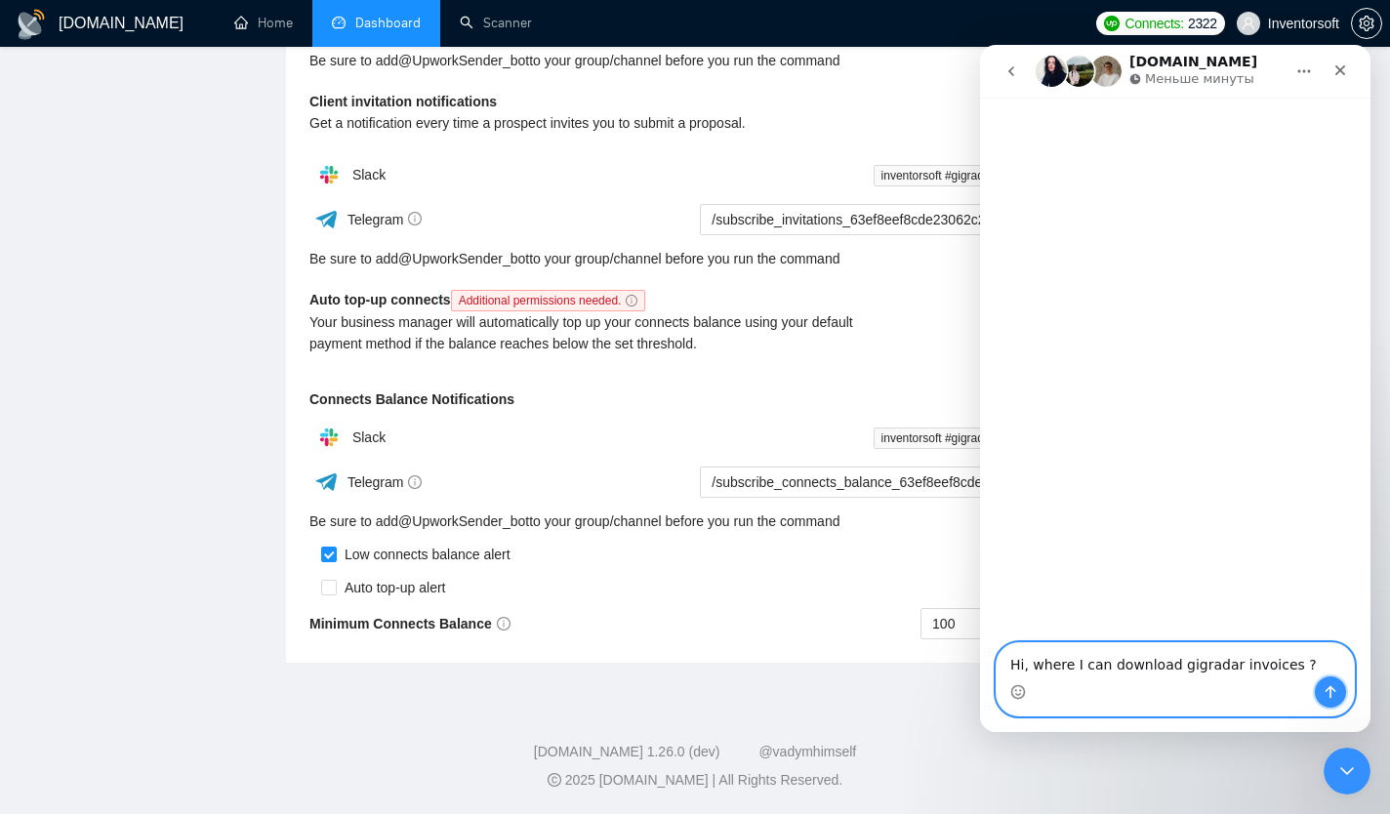
click at [1330, 693] on icon "Отправить сообщение…" at bounding box center [1331, 692] width 11 height 13
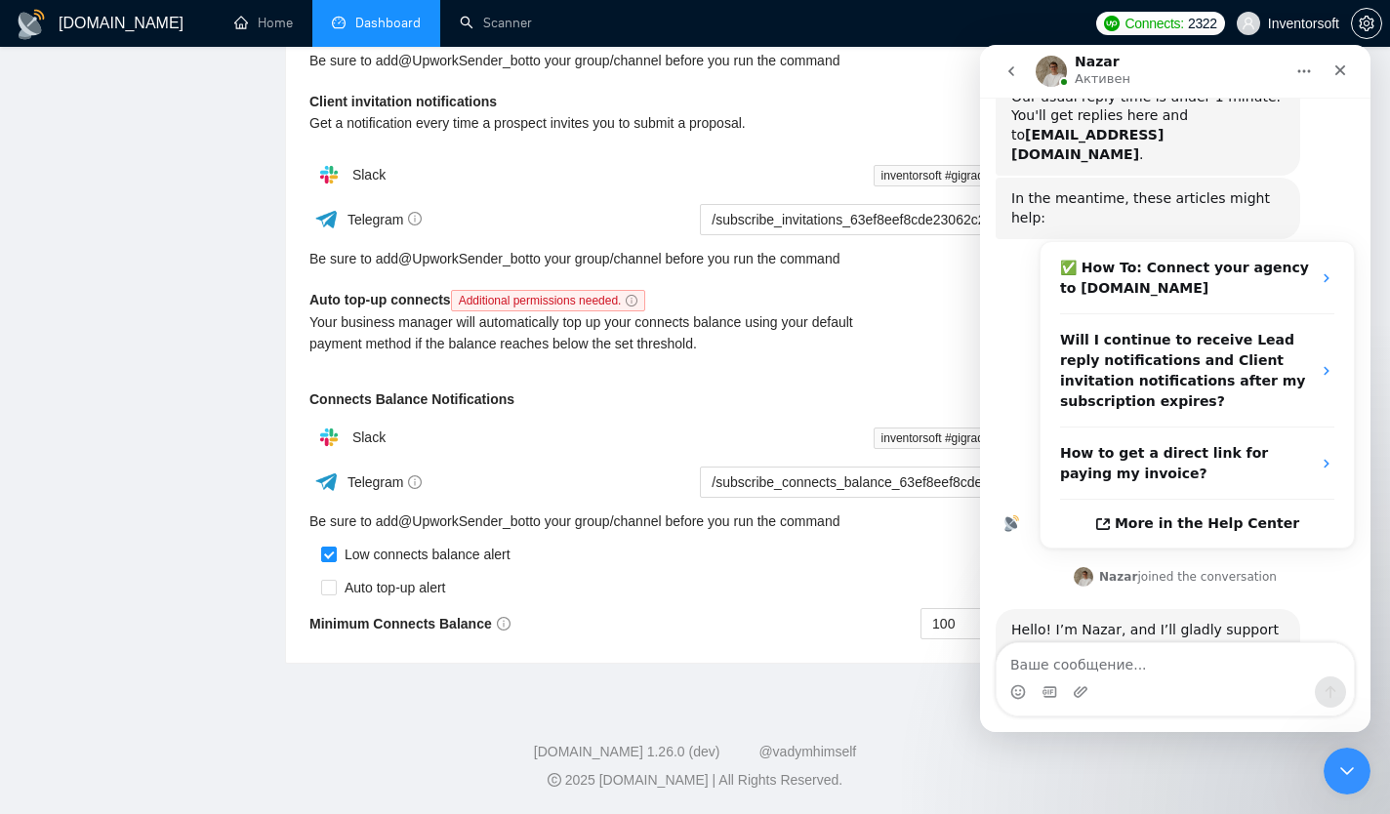
scroll to position [210, 0]
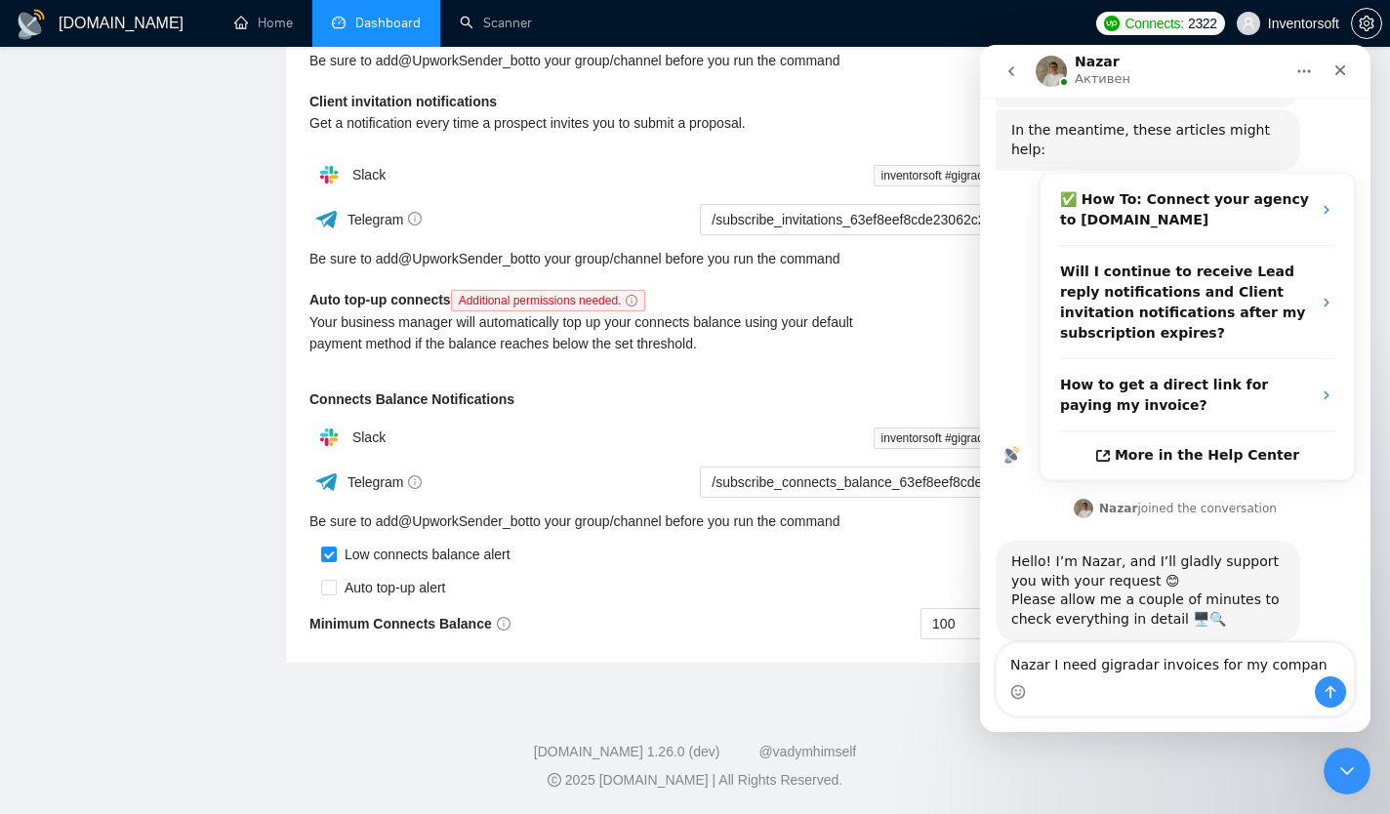
type textarea "Nazar I need gigradar invoices for my company"
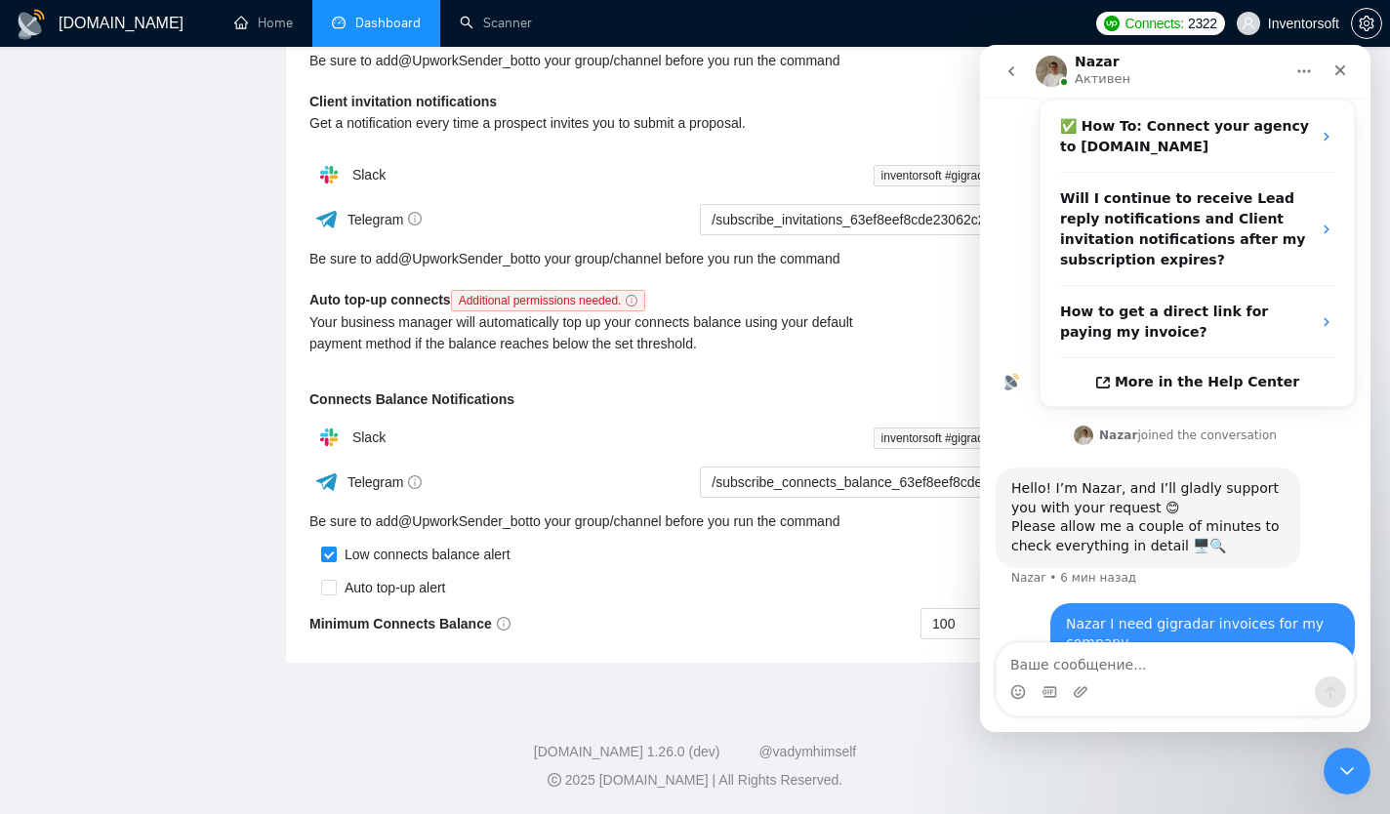
scroll to position [287, 0]
